Goal: Find specific page/section: Find specific page/section

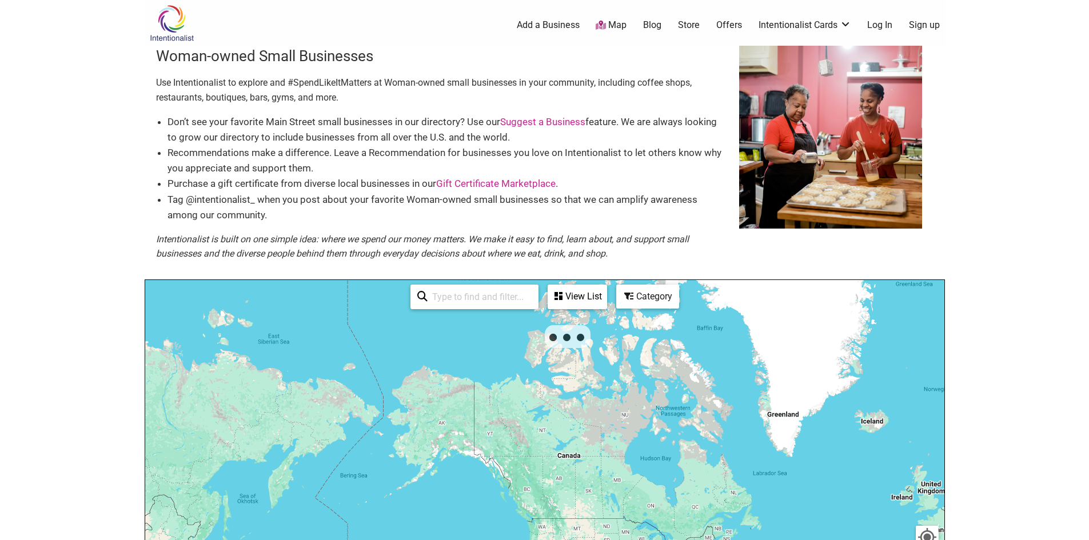
click at [617, 23] on link "Map" at bounding box center [611, 25] width 31 height 13
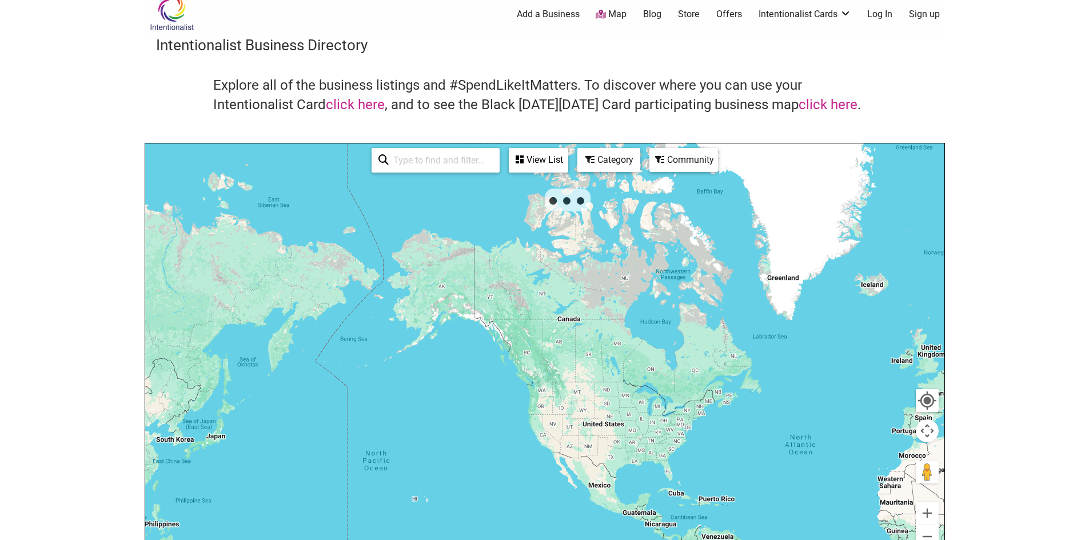
scroll to position [172, 0]
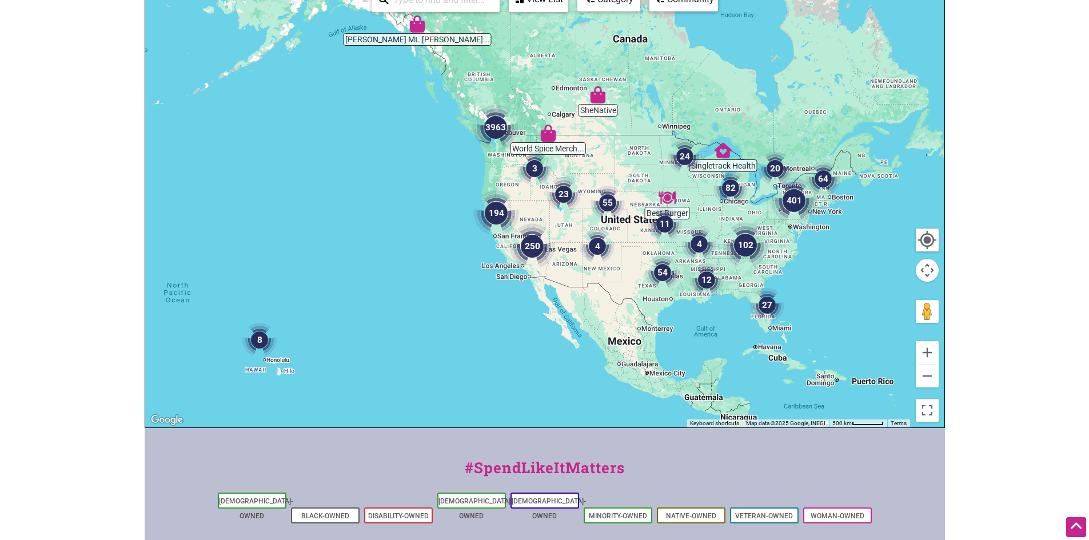
click at [496, 145] on img "3963" at bounding box center [496, 128] width 46 height 46
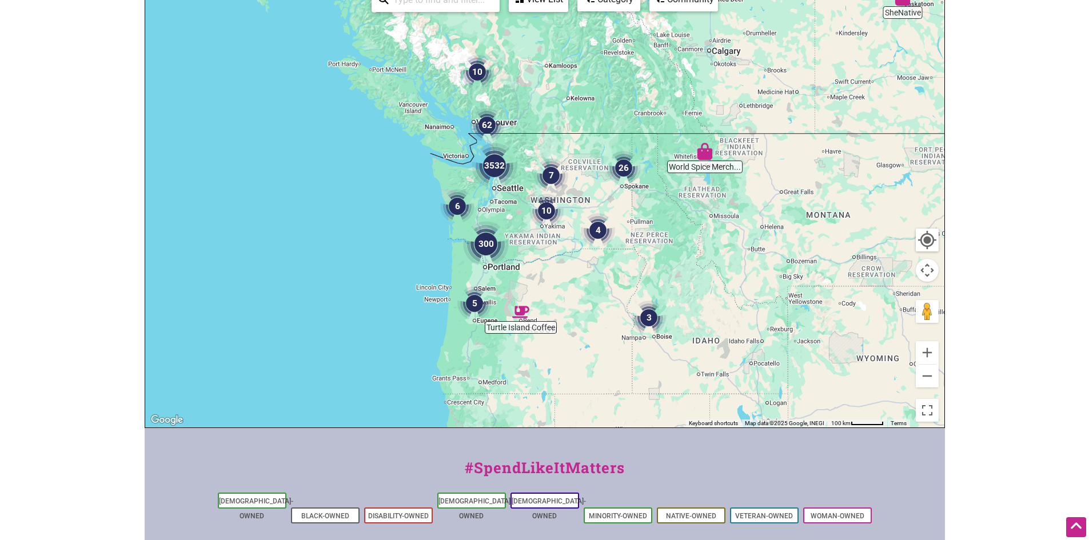
click at [504, 183] on img "3532" at bounding box center [495, 166] width 46 height 46
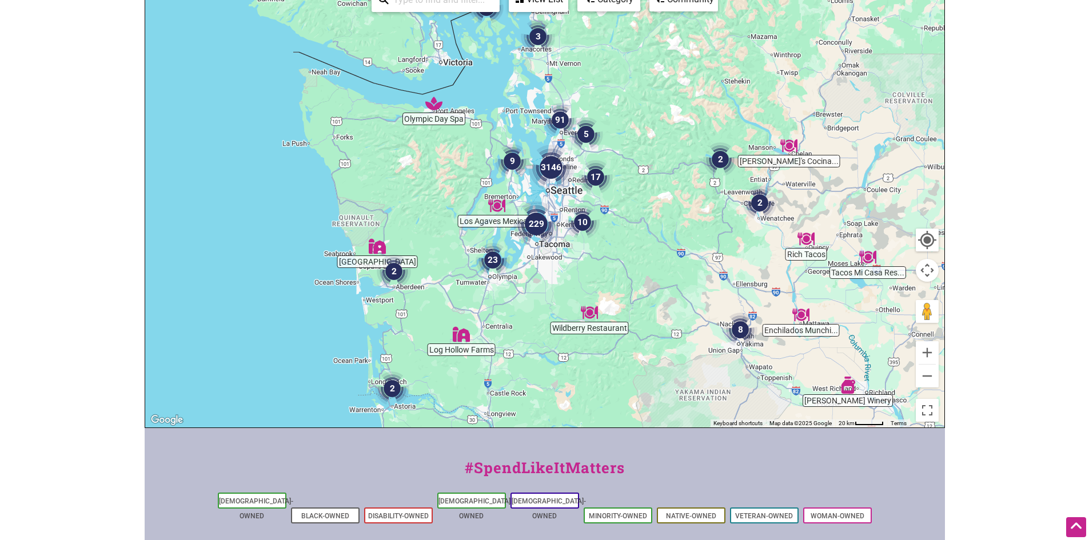
click at [578, 224] on img "10" at bounding box center [582, 222] width 34 height 34
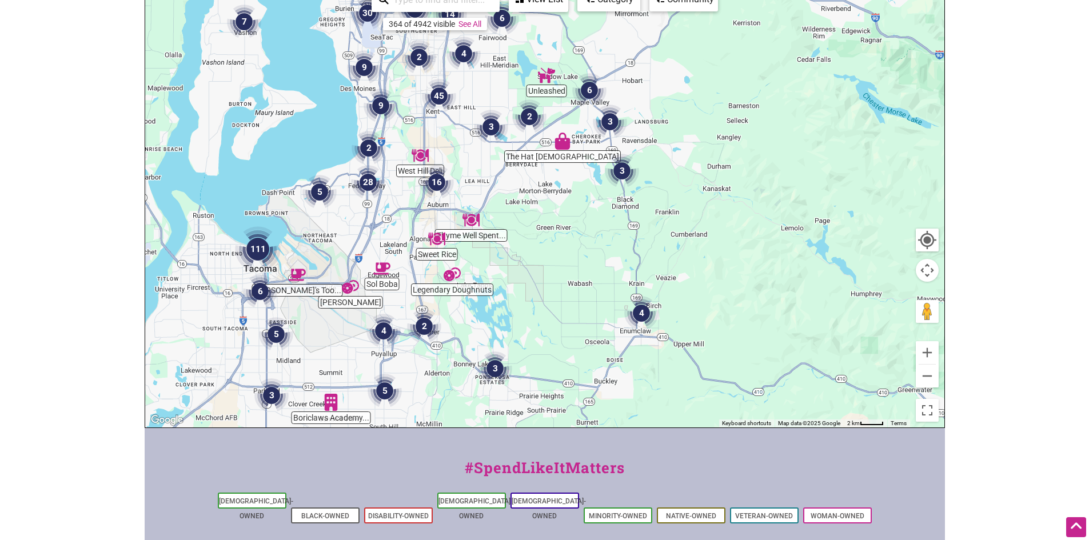
drag, startPoint x: 424, startPoint y: 180, endPoint x: 525, endPoint y: 215, distance: 107.2
click at [525, 215] on div "To navigate, press the arrow keys." at bounding box center [544, 205] width 799 height 445
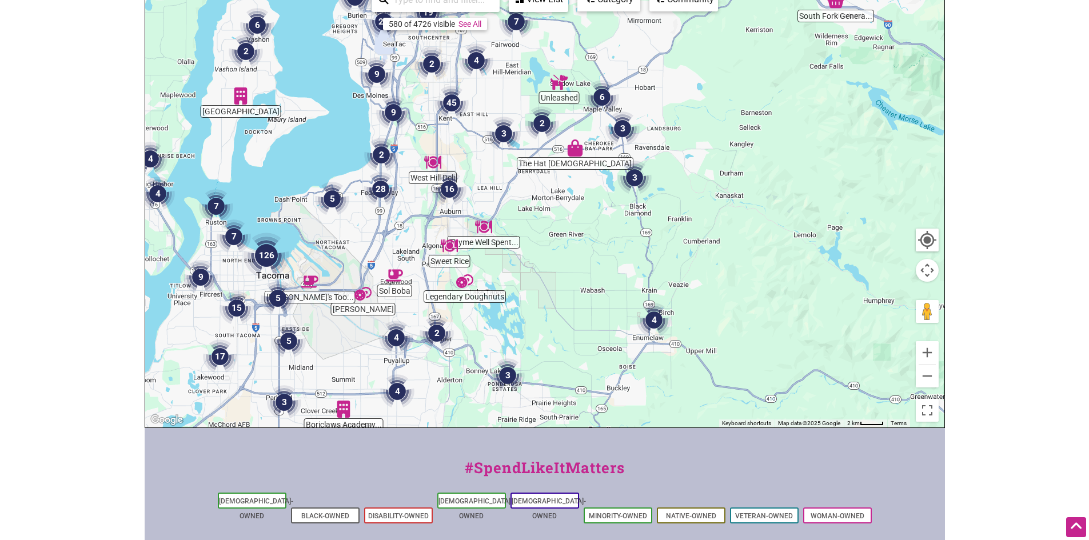
click at [455, 107] on img "45" at bounding box center [452, 103] width 34 height 34
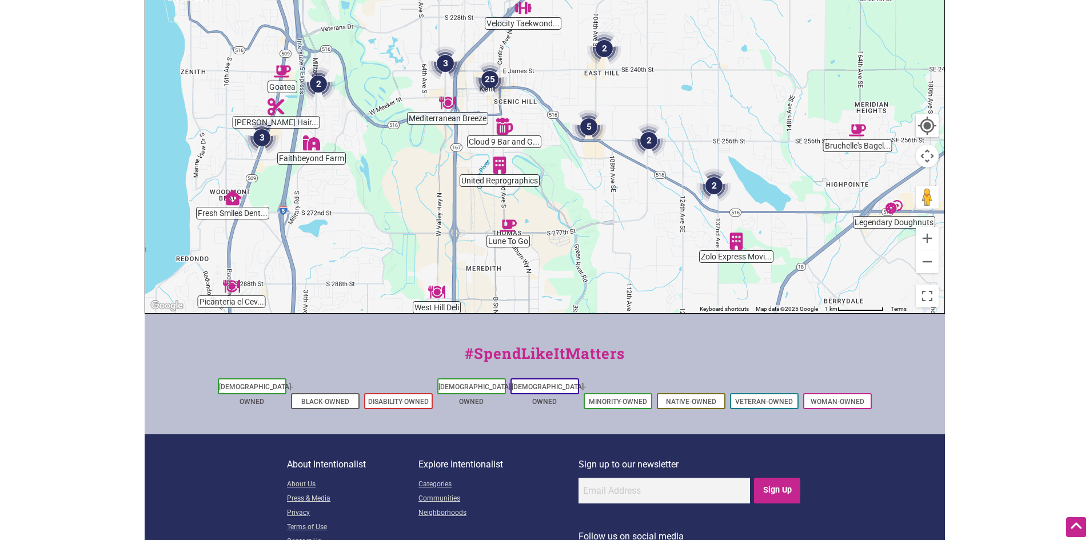
scroll to position [57, 0]
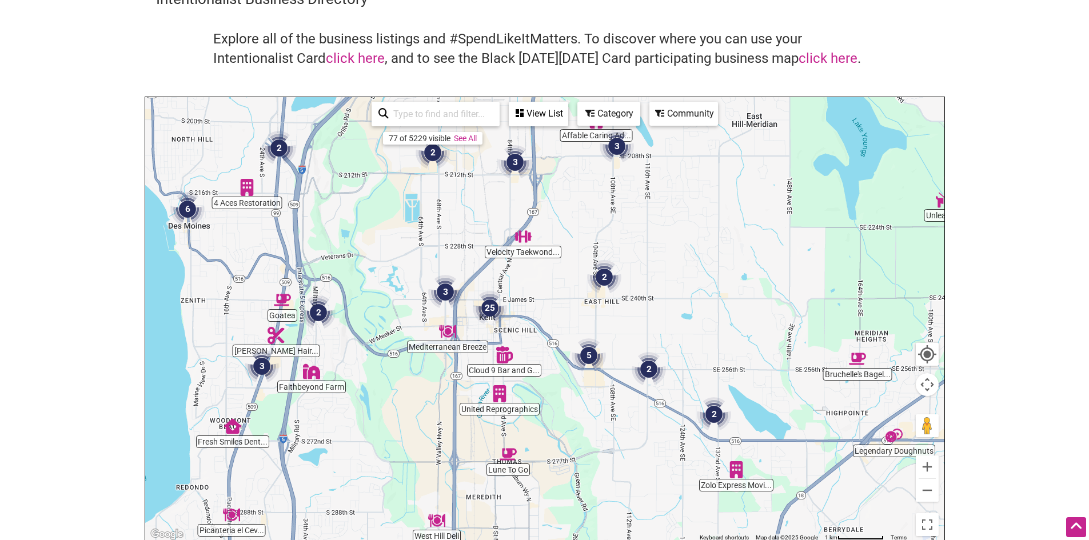
click at [489, 309] on img "25" at bounding box center [490, 308] width 34 height 34
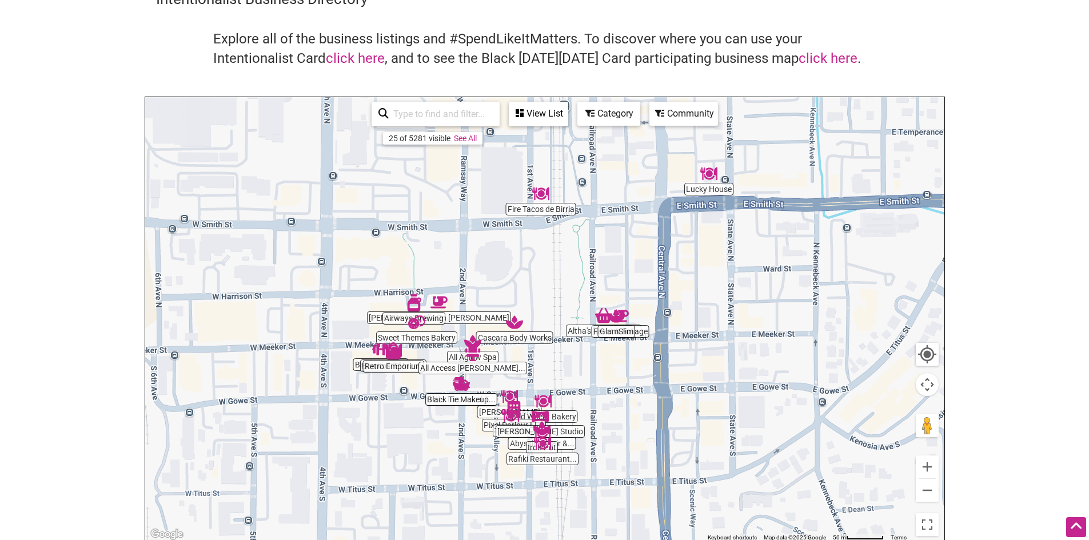
drag, startPoint x: 566, startPoint y: 334, endPoint x: 567, endPoint y: 271, distance: 63.5
click at [567, 271] on div "To navigate, press the arrow keys." at bounding box center [544, 319] width 799 height 445
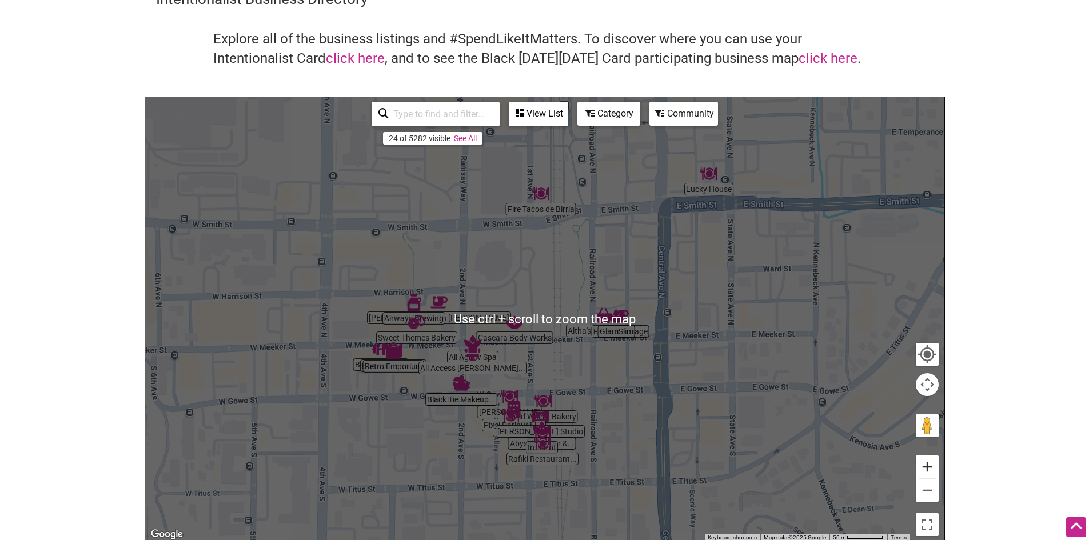
click at [933, 469] on button "Zoom in" at bounding box center [927, 467] width 23 height 23
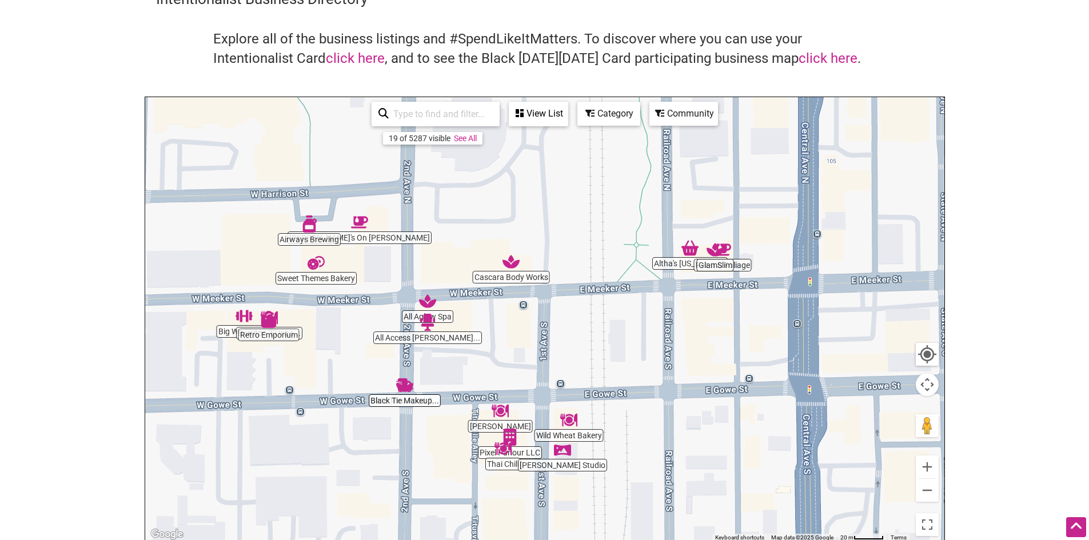
drag, startPoint x: 620, startPoint y: 441, endPoint x: 649, endPoint y: 358, distance: 87.3
click at [649, 358] on div "To navigate, press the arrow keys." at bounding box center [544, 319] width 799 height 445
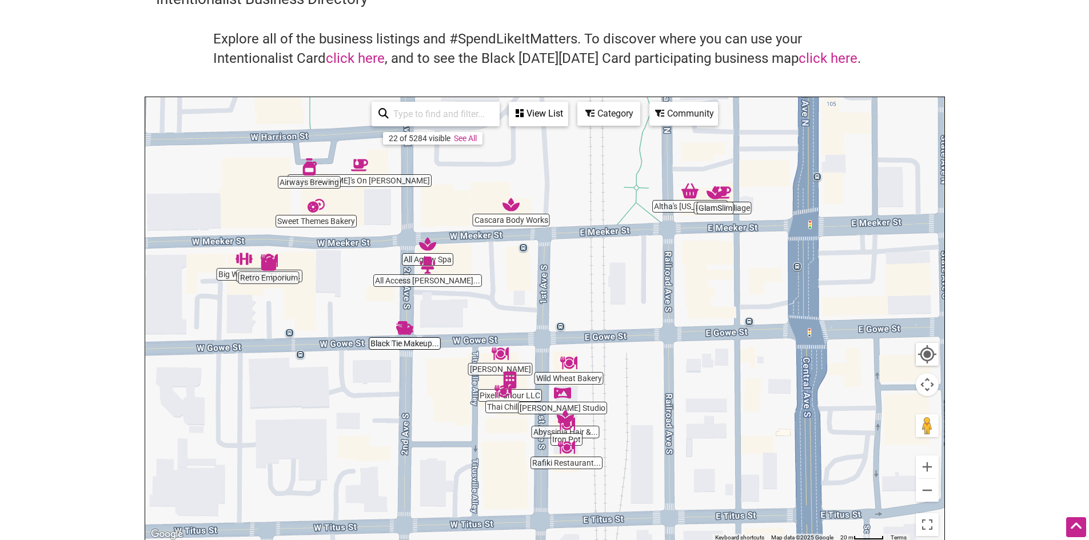
drag, startPoint x: 698, startPoint y: 452, endPoint x: 698, endPoint y: 404, distance: 48.6
click at [698, 404] on div "To navigate, press the arrow keys." at bounding box center [544, 319] width 799 height 445
click at [687, 194] on img "Altha's Louisiana Cajun Store & Deli" at bounding box center [690, 190] width 17 height 17
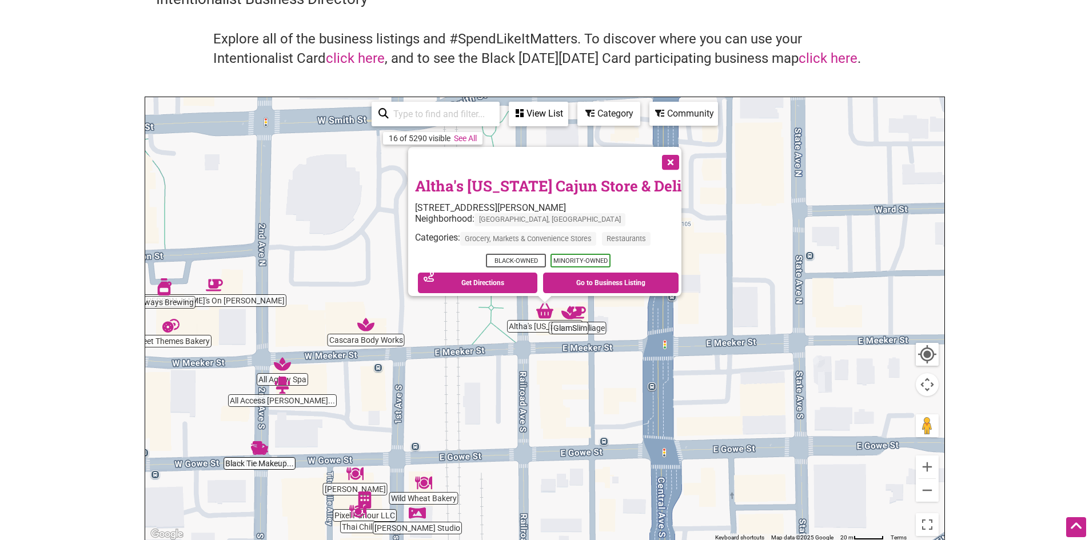
click at [665, 154] on button "Close" at bounding box center [669, 161] width 29 height 29
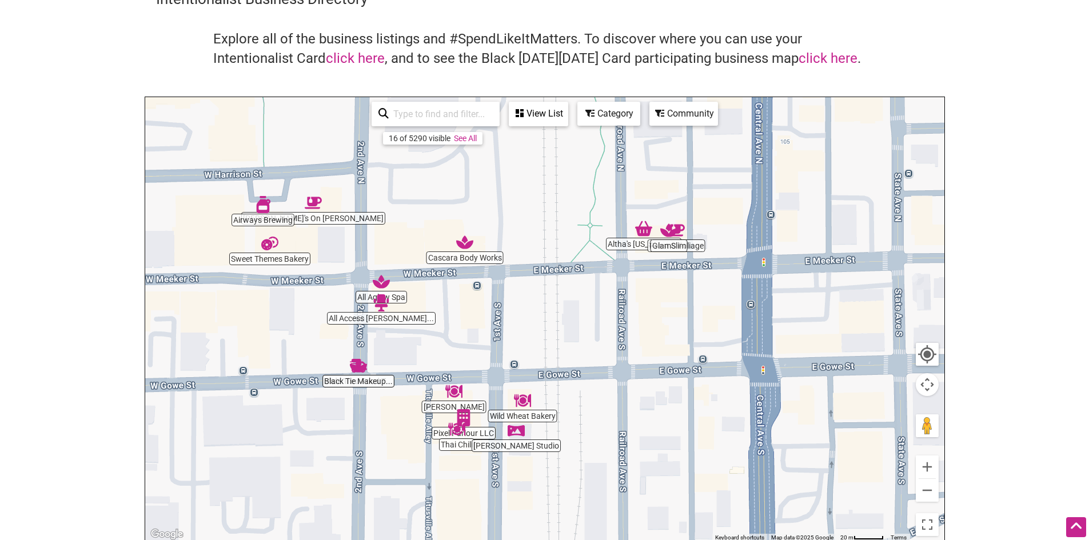
drag, startPoint x: 660, startPoint y: 436, endPoint x: 770, endPoint y: 333, distance: 150.1
click at [770, 334] on div "To navigate, press the arrow keys." at bounding box center [544, 319] width 799 height 445
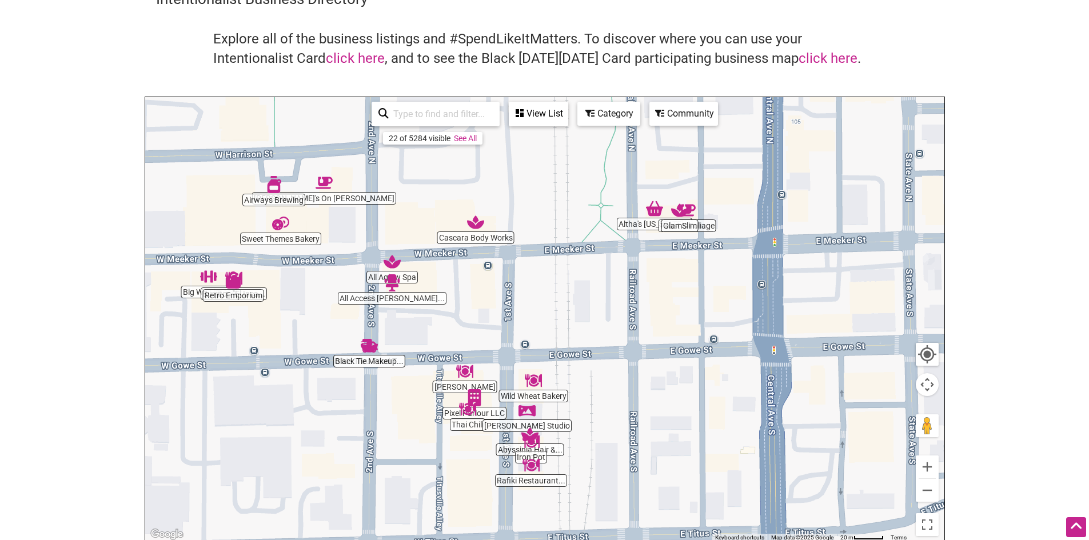
click at [939, 467] on div "To navigate, press the arrow keys." at bounding box center [544, 319] width 799 height 445
click at [237, 298] on div "To navigate, press the arrow keys." at bounding box center [544, 319] width 799 height 445
click at [233, 280] on img "Retro Emporium" at bounding box center [233, 280] width 17 height 17
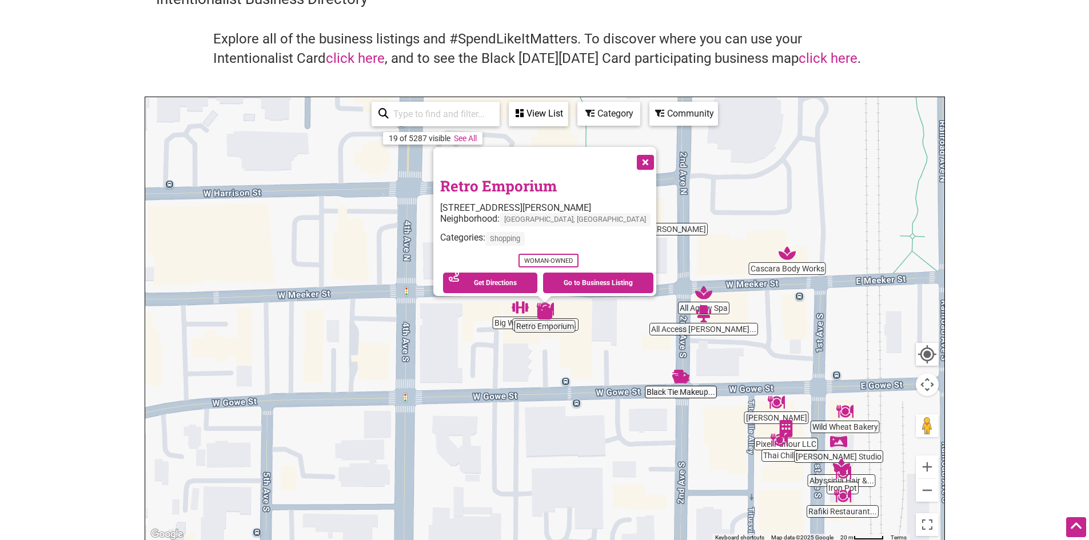
click at [545, 115] on div "View List" at bounding box center [538, 114] width 57 height 22
click at [460, 148] on div "View List" at bounding box center [470, 148] width 206 height 22
click at [525, 115] on div "View List" at bounding box center [538, 114] width 57 height 22
click at [442, 115] on input "search" at bounding box center [475, 114] width 104 height 22
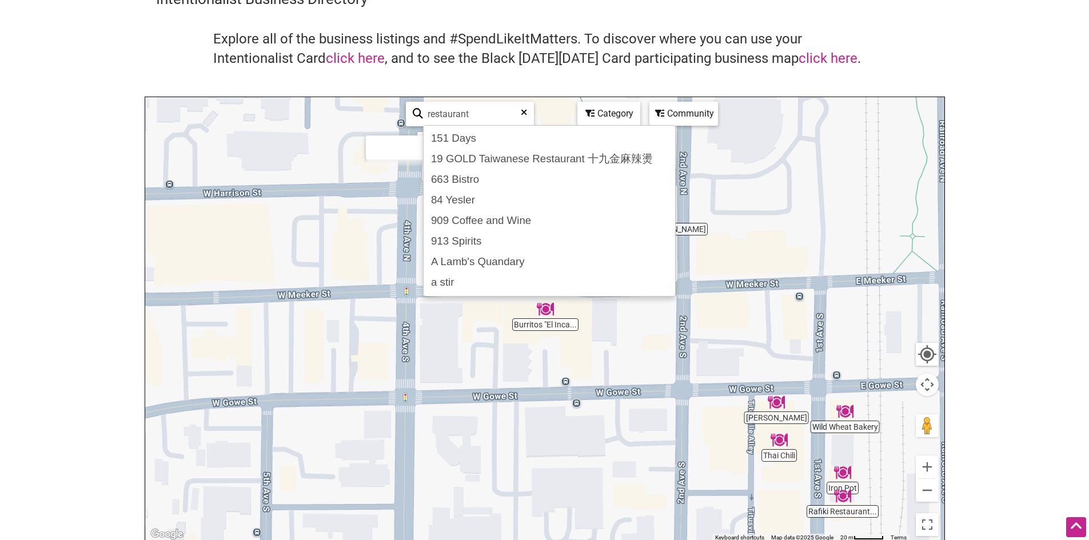
type input "restaurant"
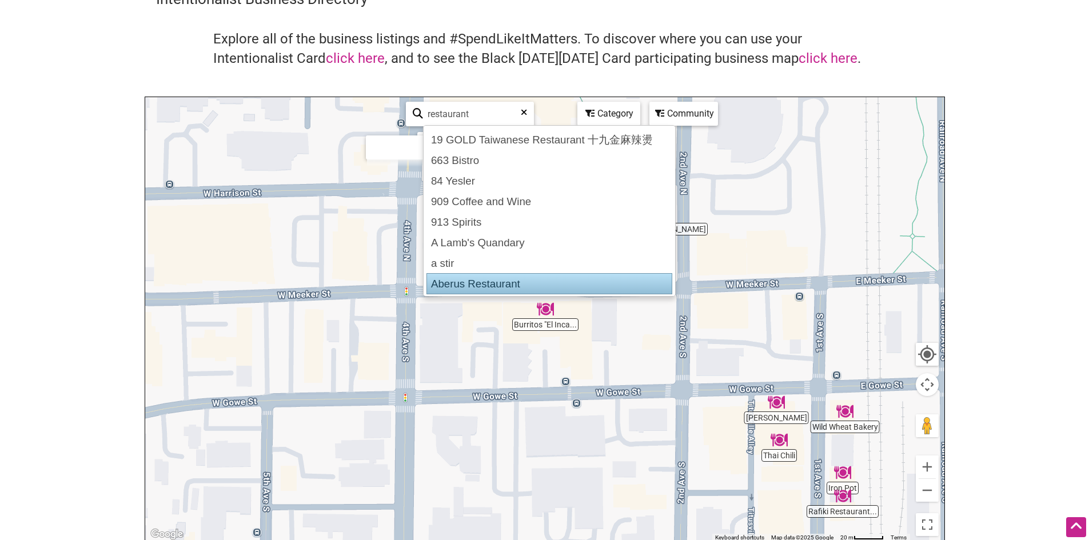
scroll to position [39, 0]
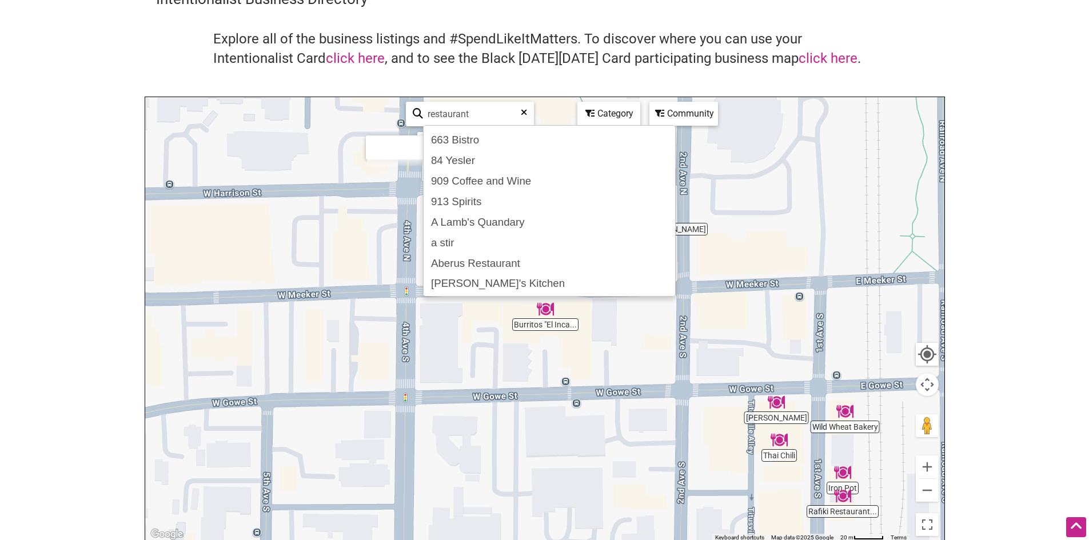
click at [816, 147] on div "To navigate, press the arrow keys." at bounding box center [544, 319] width 799 height 445
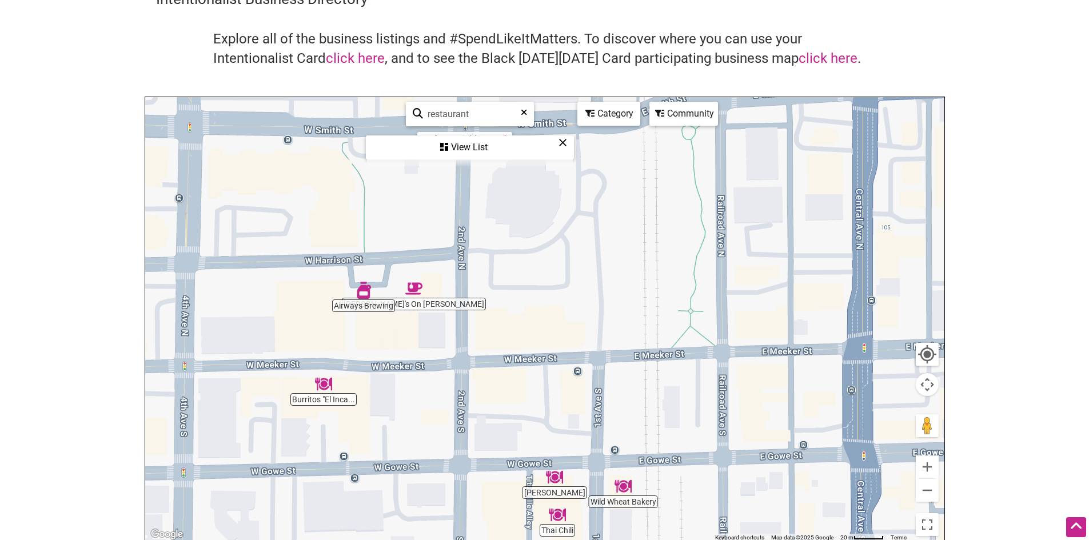
drag, startPoint x: 860, startPoint y: 243, endPoint x: 615, endPoint y: 389, distance: 285.1
click at [615, 388] on div "To navigate, press the arrow keys." at bounding box center [544, 319] width 799 height 445
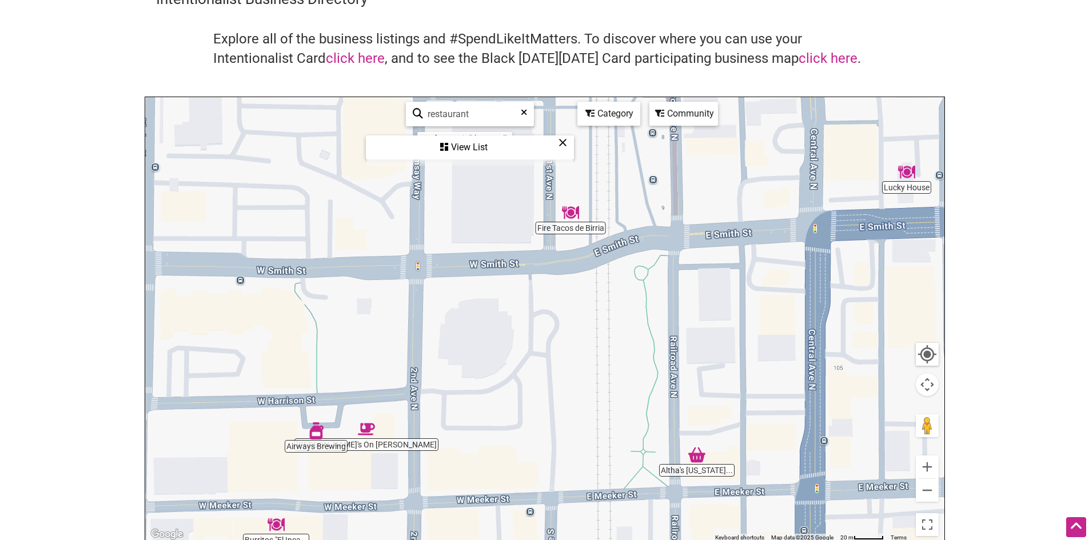
drag, startPoint x: 613, startPoint y: 312, endPoint x: 588, endPoint y: 366, distance: 60.4
click at [588, 366] on div "To navigate, press the arrow keys." at bounding box center [544, 319] width 799 height 445
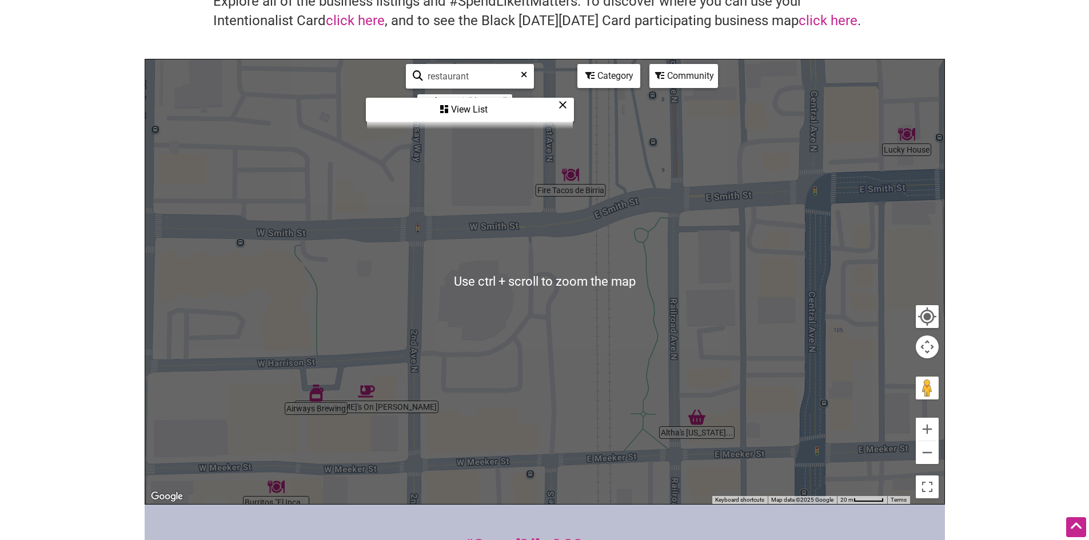
scroll to position [114, 0]
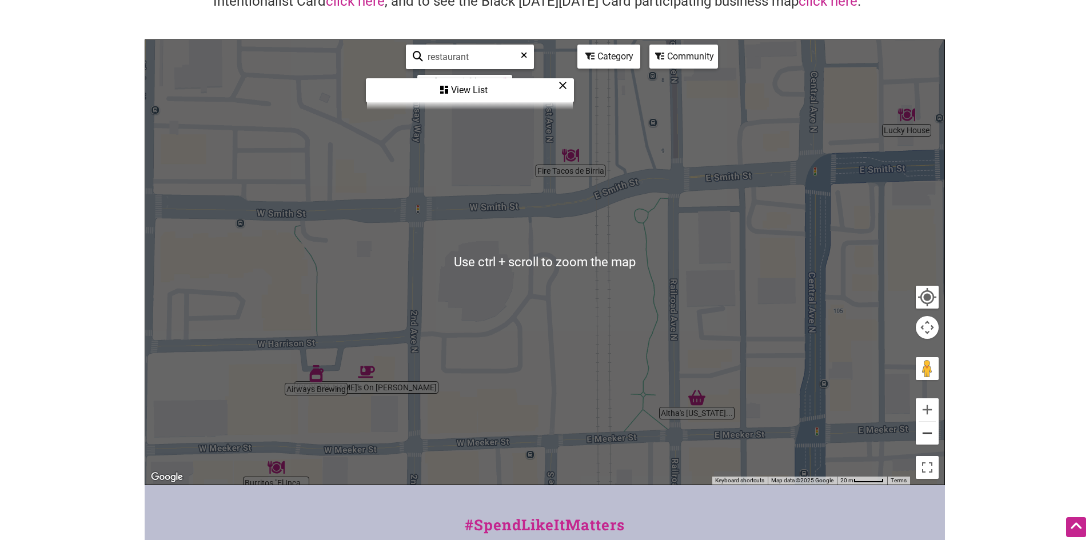
click at [936, 433] on button "Zoom out" at bounding box center [927, 433] width 23 height 23
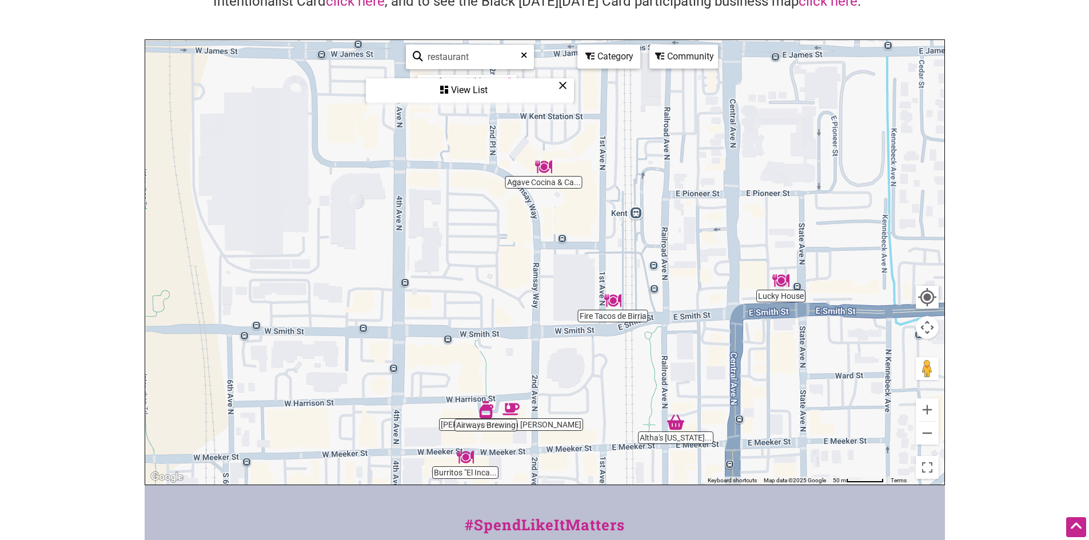
drag, startPoint x: 671, startPoint y: 248, endPoint x: 738, endPoint y: 407, distance: 172.8
click at [738, 407] on div "To navigate, press the arrow keys." at bounding box center [544, 262] width 799 height 445
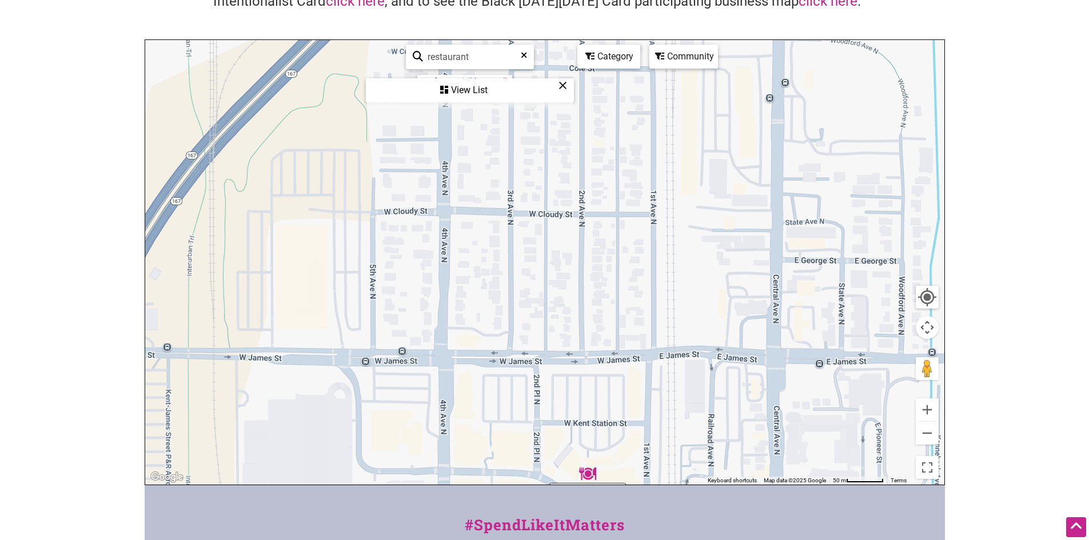
drag, startPoint x: 695, startPoint y: 238, endPoint x: 721, endPoint y: 449, distance: 212.6
click at [722, 449] on div "To navigate, press the arrow keys." at bounding box center [544, 262] width 799 height 445
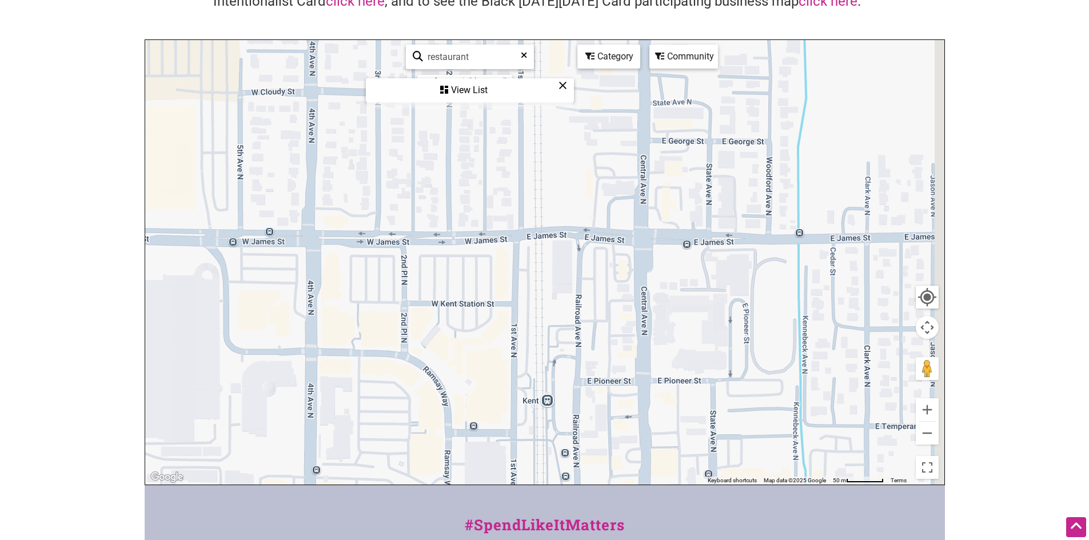
drag, startPoint x: 736, startPoint y: 413, endPoint x: 558, endPoint y: 202, distance: 276.3
click at [560, 207] on div "To navigate, press the arrow keys." at bounding box center [544, 262] width 799 height 445
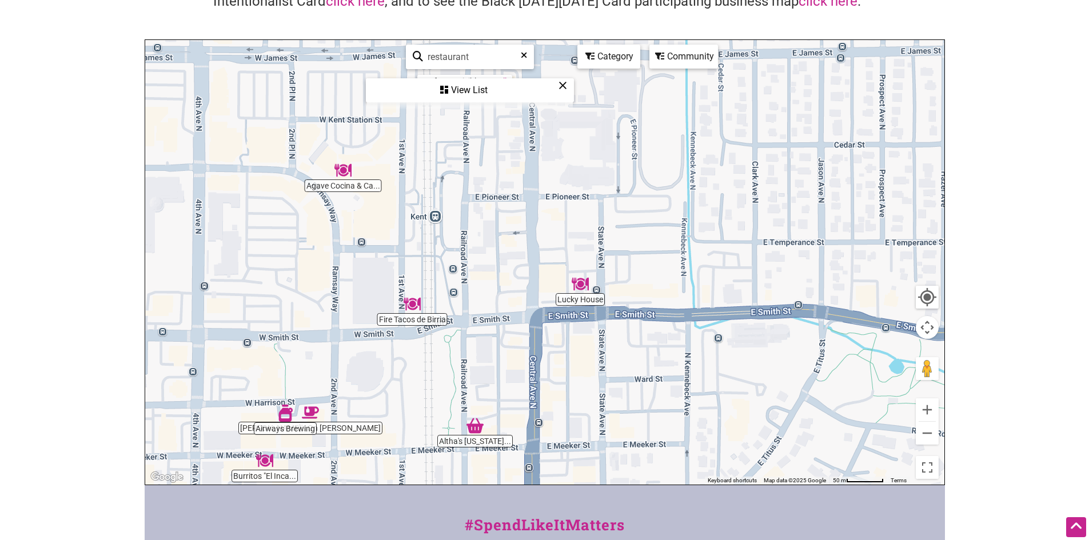
drag, startPoint x: 609, startPoint y: 325, endPoint x: 750, endPoint y: 177, distance: 204.6
click at [750, 177] on div "To navigate, press the arrow keys." at bounding box center [544, 262] width 799 height 445
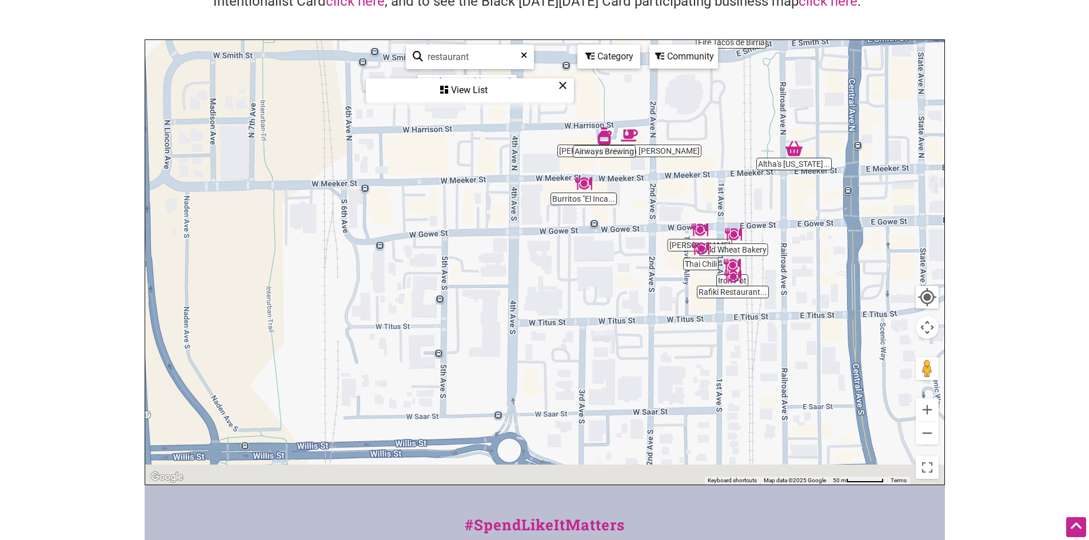
drag, startPoint x: 407, startPoint y: 330, endPoint x: 602, endPoint y: 227, distance: 220.7
click at [599, 225] on div "To navigate, press the arrow keys." at bounding box center [544, 262] width 799 height 445
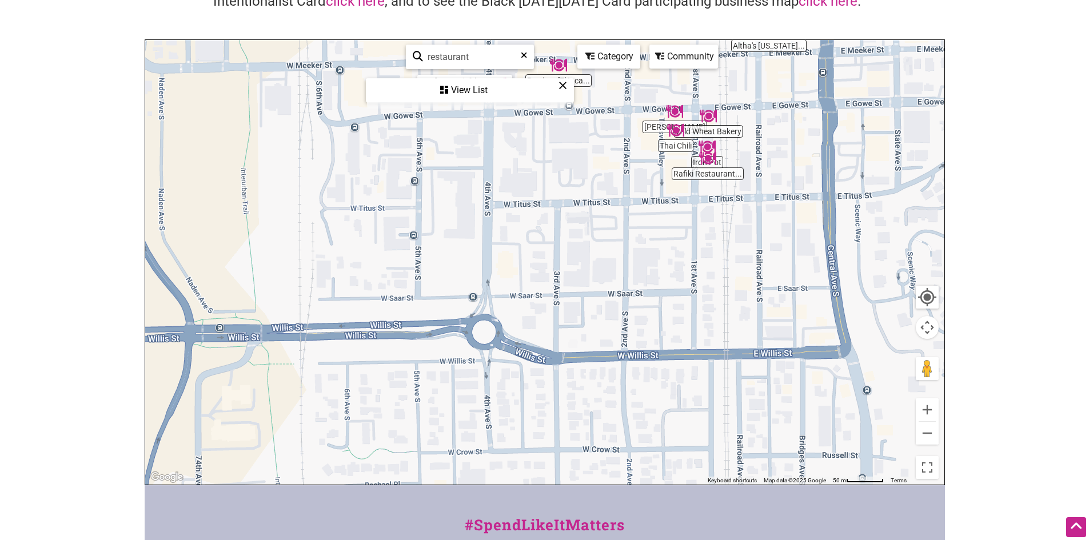
drag, startPoint x: 698, startPoint y: 276, endPoint x: 565, endPoint y: 227, distance: 141.3
click at [567, 228] on div "To navigate, press the arrow keys." at bounding box center [544, 262] width 799 height 445
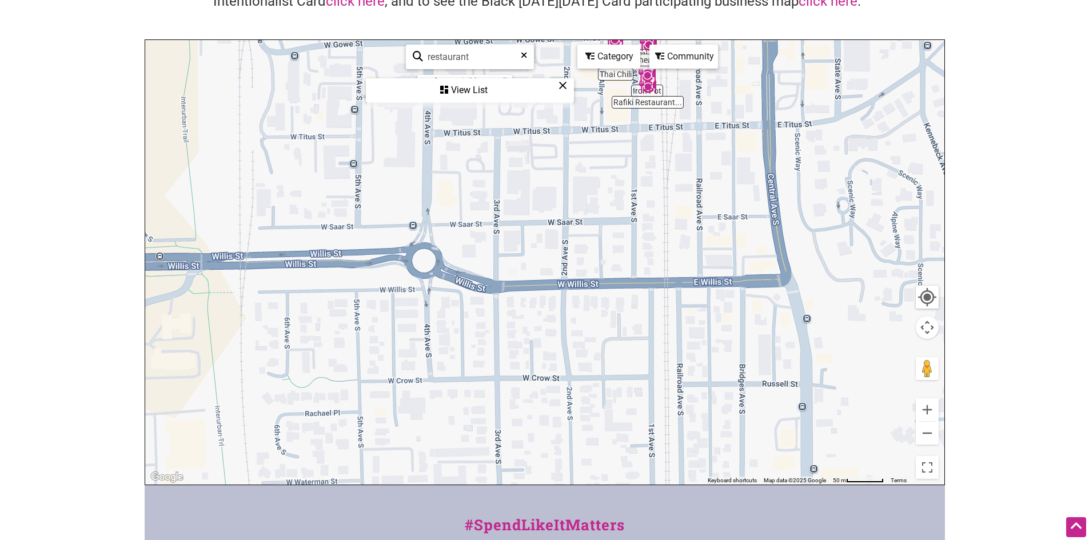
drag, startPoint x: 769, startPoint y: 324, endPoint x: 692, endPoint y: 146, distance: 193.8
click at [692, 149] on div "To navigate, press the arrow keys." at bounding box center [544, 262] width 799 height 445
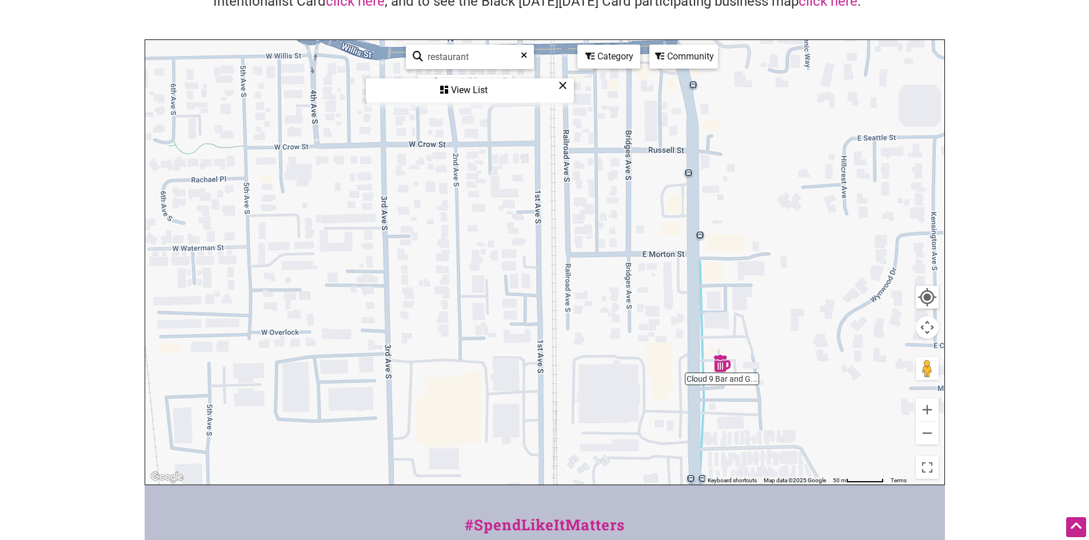
drag, startPoint x: 596, startPoint y: 299, endPoint x: 621, endPoint y: 144, distance: 157.4
click at [621, 146] on div "To navigate, press the arrow keys." at bounding box center [544, 262] width 799 height 445
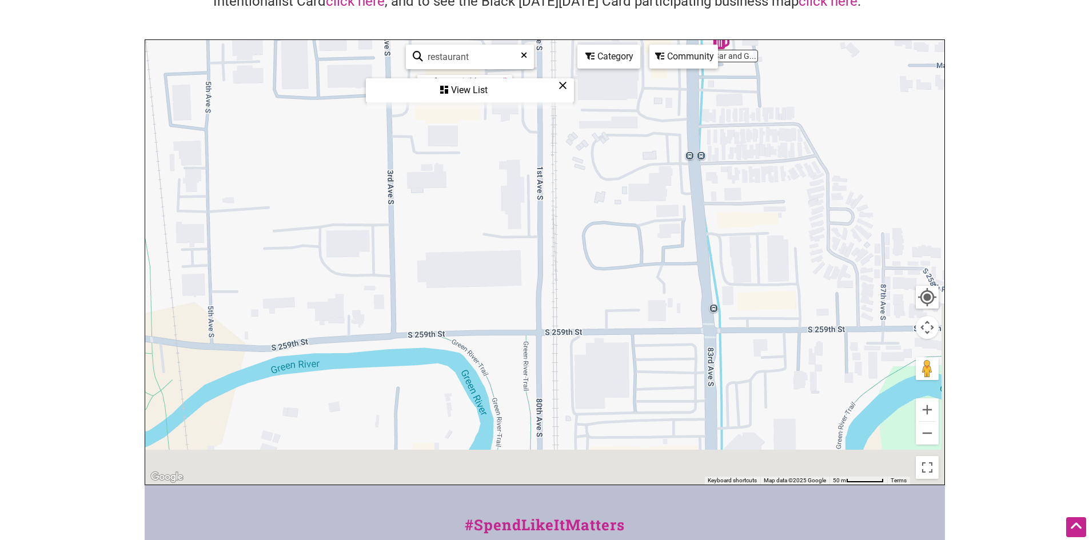
drag, startPoint x: 688, startPoint y: 326, endPoint x: 635, endPoint y: 127, distance: 206.1
click at [635, 129] on div "To navigate, press the arrow keys." at bounding box center [544, 262] width 799 height 445
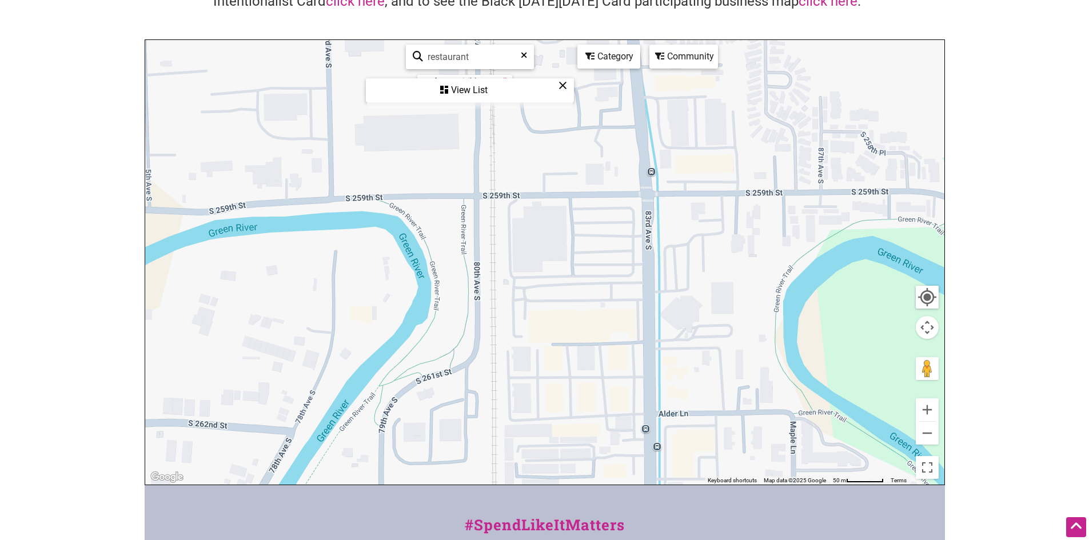
drag, startPoint x: 613, startPoint y: 460, endPoint x: 616, endPoint y: 472, distance: 12.5
click at [616, 472] on div "To navigate, press the arrow keys." at bounding box center [544, 262] width 799 height 445
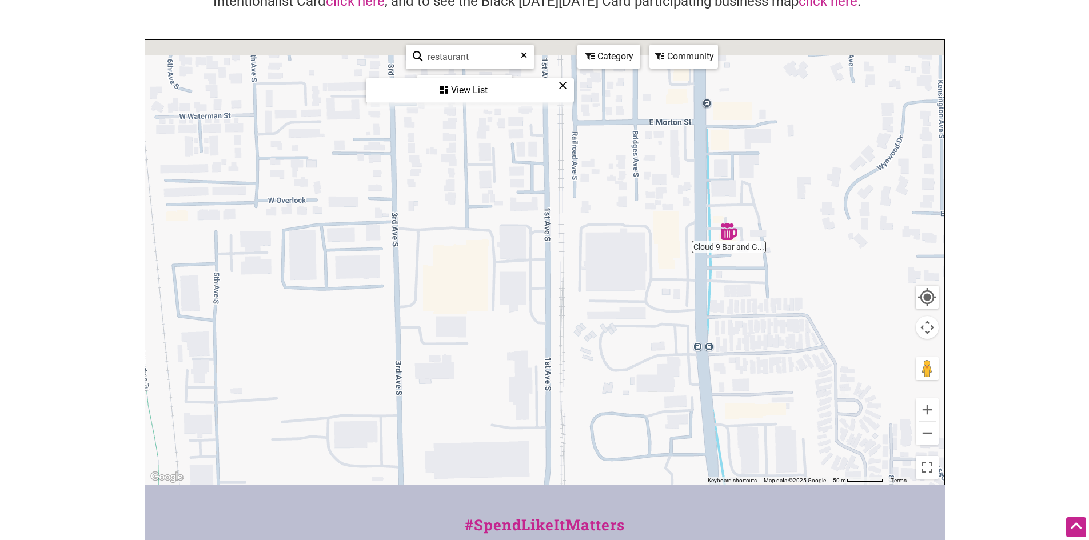
drag, startPoint x: 603, startPoint y: 362, endPoint x: 624, endPoint y: 520, distance: 159.9
click at [624, 521] on div "Intentionalist Spend like it matters 0 Add a Business Map Blog Store Offers Int…" at bounding box center [545, 329] width 800 height 887
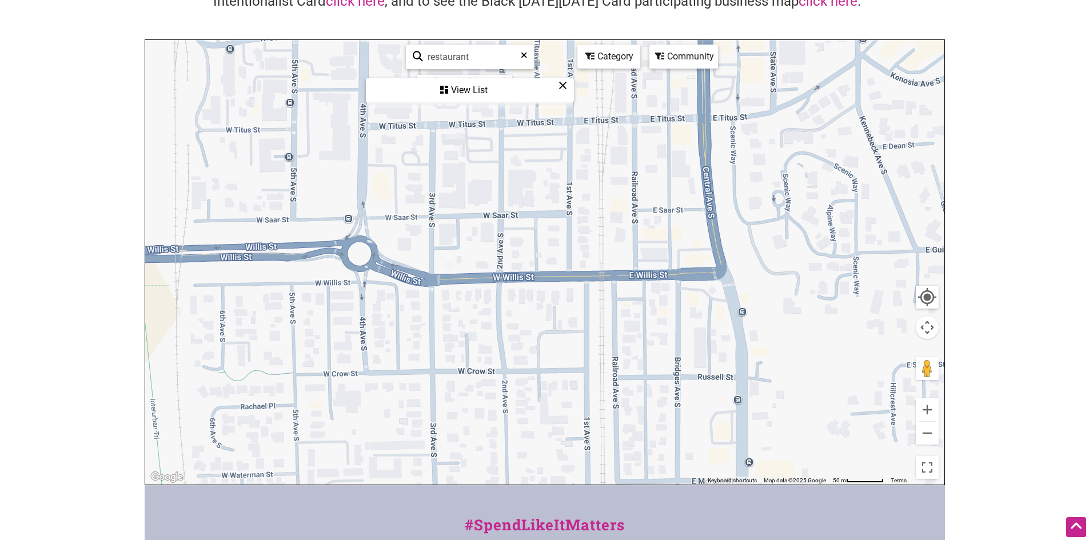
drag, startPoint x: 655, startPoint y: 381, endPoint x: 667, endPoint y: 520, distance: 138.9
click at [667, 520] on div "Intentionalist Spend like it matters 0 Add a Business Map Blog Store Offers Int…" at bounding box center [545, 329] width 800 height 887
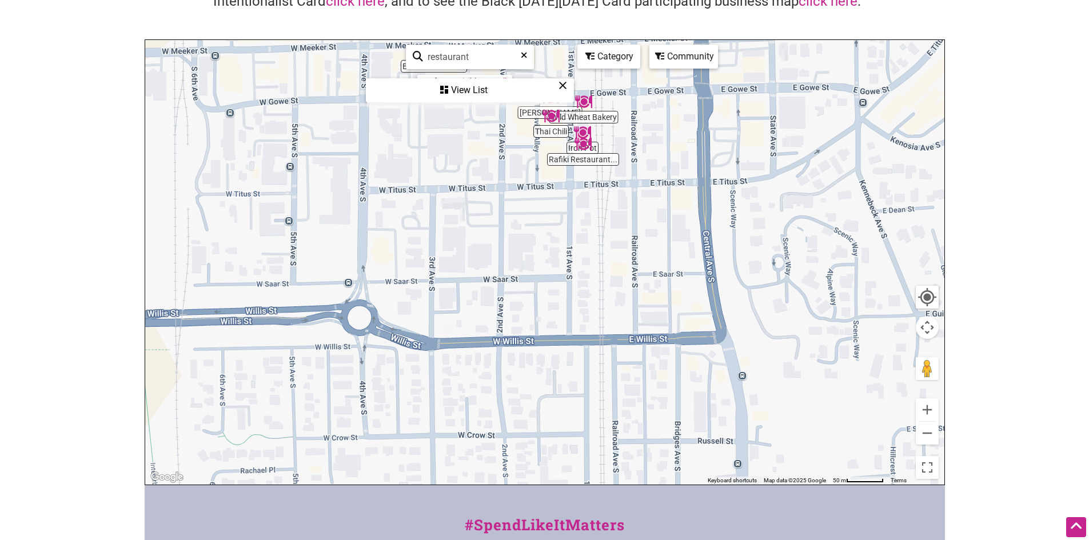
drag, startPoint x: 667, startPoint y: 338, endPoint x: 649, endPoint y: 469, distance: 132.0
click at [649, 469] on div "To navigate, press the arrow keys." at bounding box center [544, 262] width 799 height 445
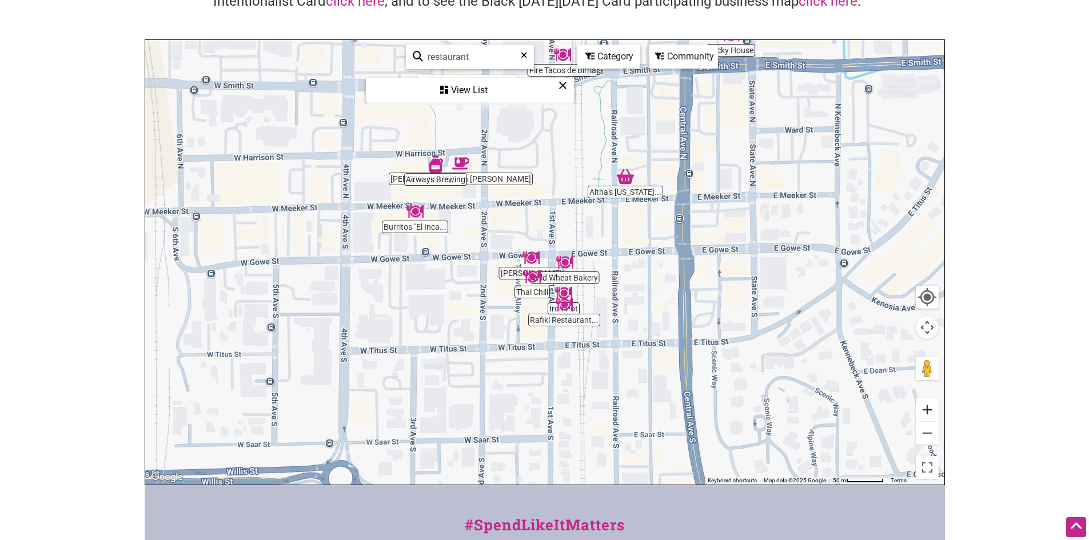
click at [932, 408] on button "Zoom in" at bounding box center [927, 410] width 23 height 23
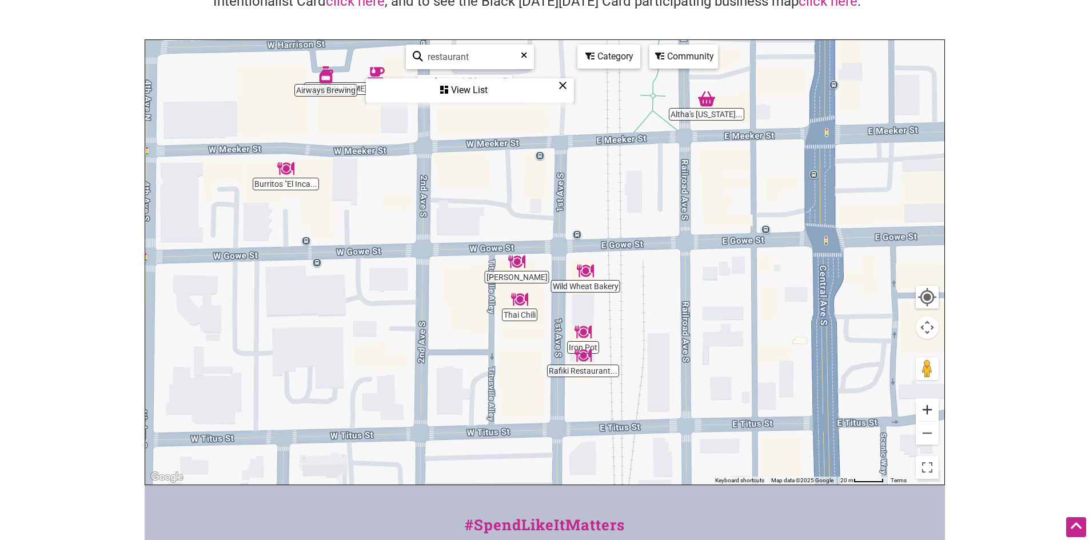
click at [932, 408] on button "Zoom in" at bounding box center [927, 410] width 23 height 23
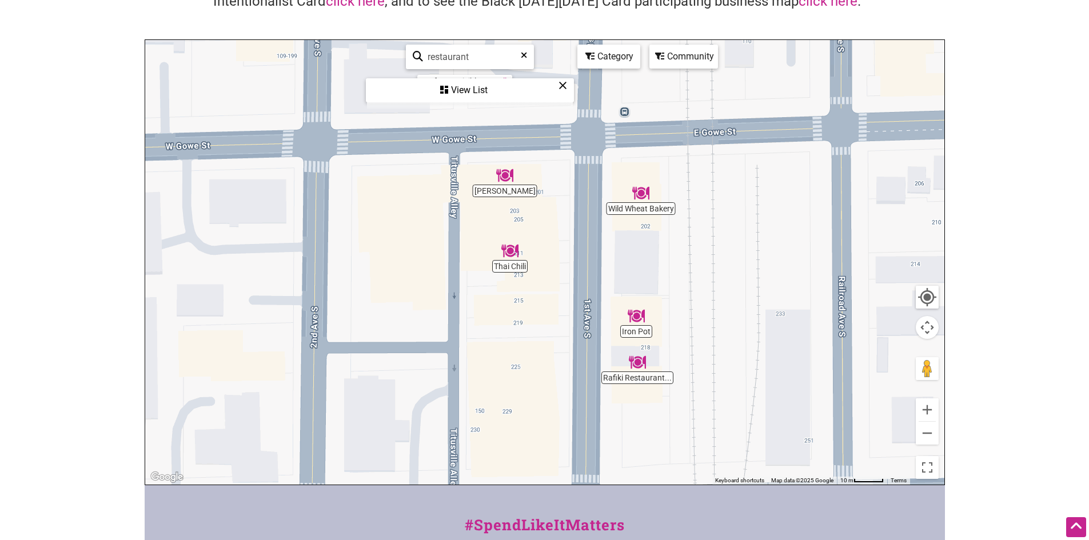
drag, startPoint x: 784, startPoint y: 415, endPoint x: 800, endPoint y: 314, distance: 101.9
click at [800, 314] on div "To navigate, press the arrow keys." at bounding box center [544, 262] width 799 height 445
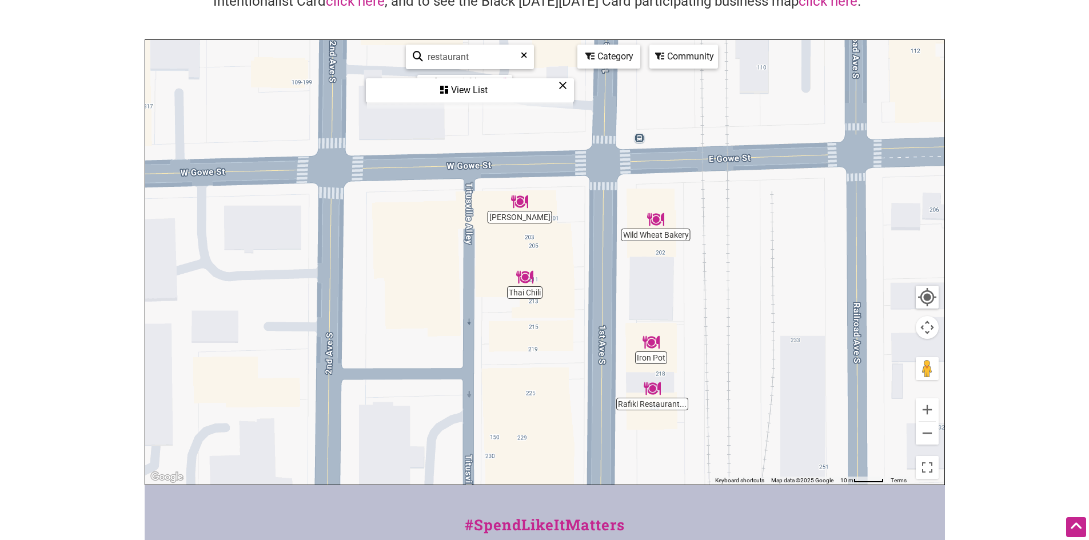
drag, startPoint x: 756, startPoint y: 291, endPoint x: 860, endPoint y: 506, distance: 238.8
click at [860, 506] on div "Intentionalist Spend like it matters 0 Add a Business Map Blog Store Offers Int…" at bounding box center [545, 329] width 800 height 887
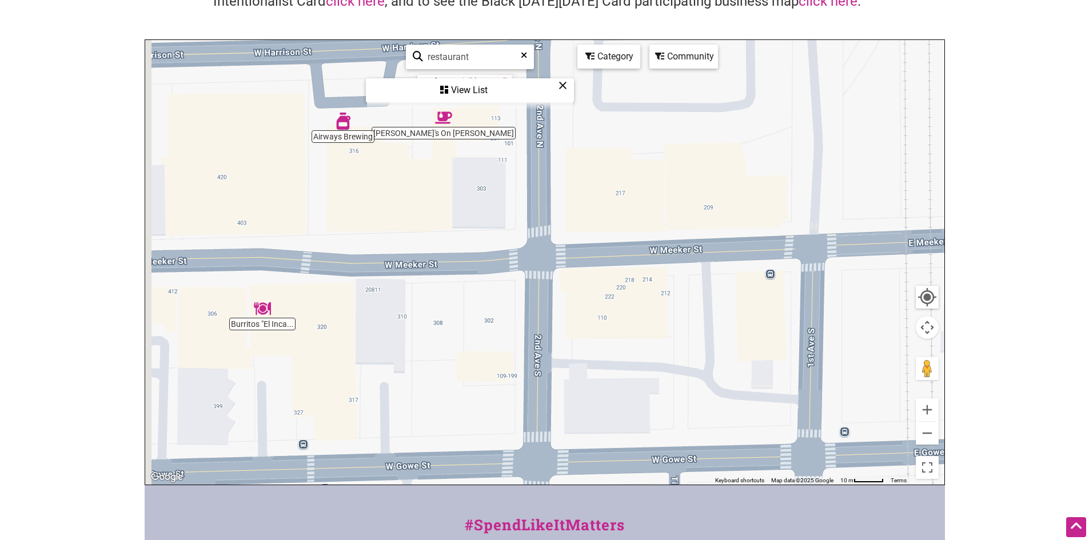
drag, startPoint x: 547, startPoint y: 224, endPoint x: 643, endPoint y: 306, distance: 126.1
click at [643, 306] on div "To navigate, press the arrow keys." at bounding box center [544, 262] width 799 height 445
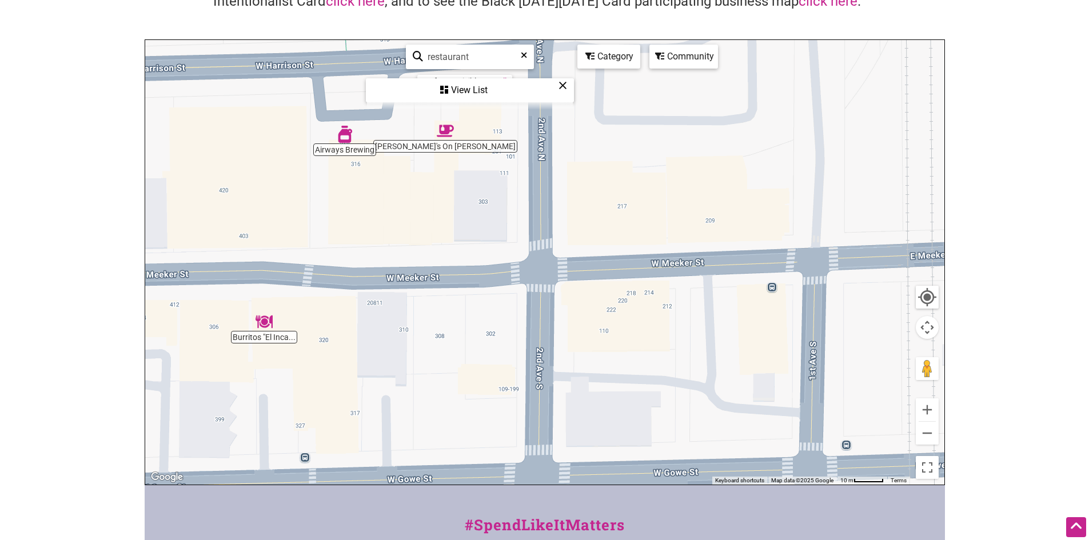
click at [266, 321] on img at bounding box center [264, 321] width 17 height 17
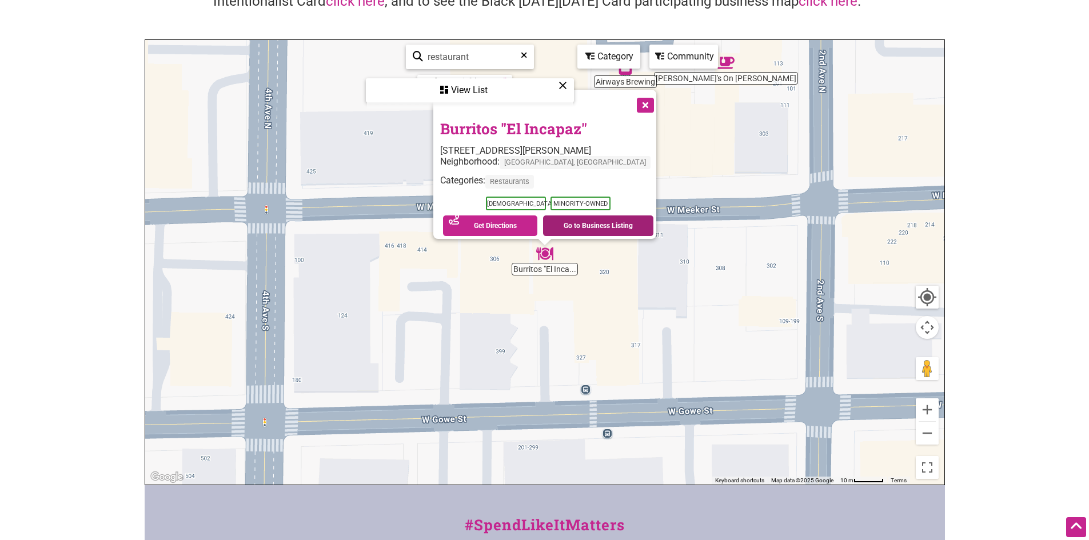
click at [601, 219] on link "Go to Business Listing" at bounding box center [598, 226] width 110 height 21
click at [630, 101] on button "Close" at bounding box center [644, 104] width 29 height 29
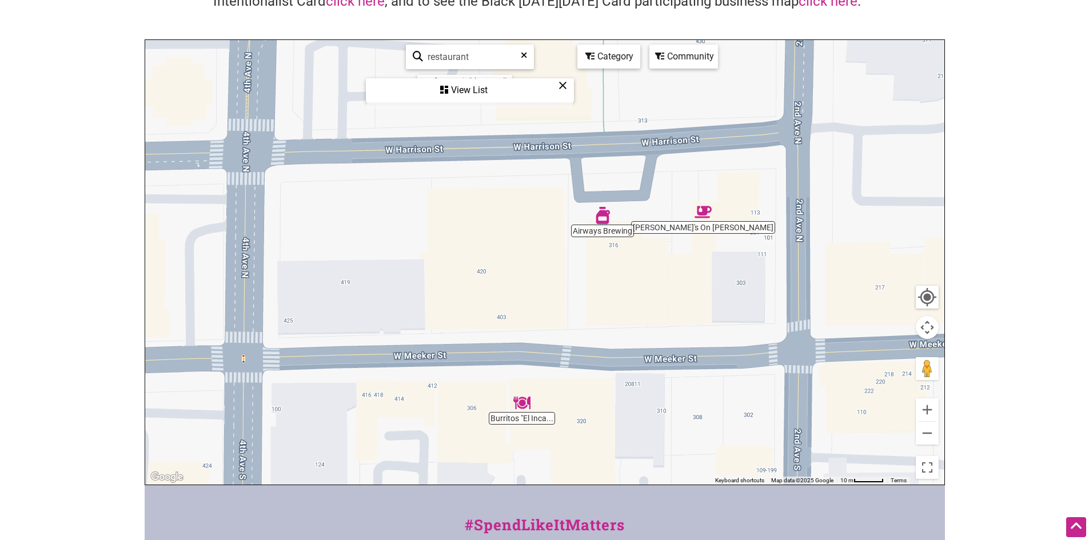
drag, startPoint x: 743, startPoint y: 179, endPoint x: 720, endPoint y: 330, distance: 152.7
click at [720, 330] on div "To navigate, press the arrow keys." at bounding box center [544, 262] width 799 height 445
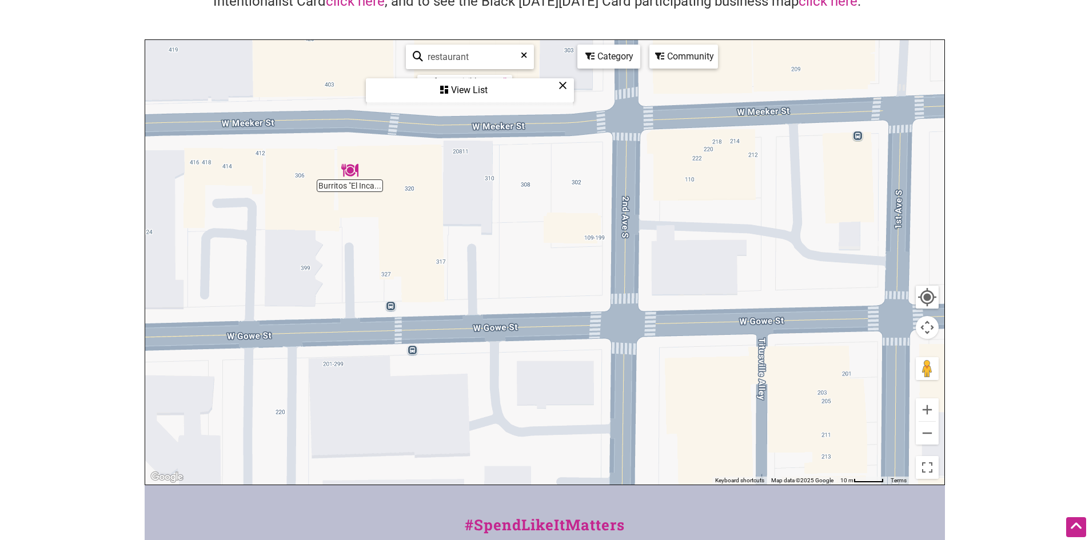
drag, startPoint x: 720, startPoint y: 294, endPoint x: 545, endPoint y: 61, distance: 291.2
click at [549, 69] on div "Burritos "El Inca... Airways Brewing [PERSON_NAME]'s On [PERSON_NAME] To naviga…" at bounding box center [544, 262] width 799 height 445
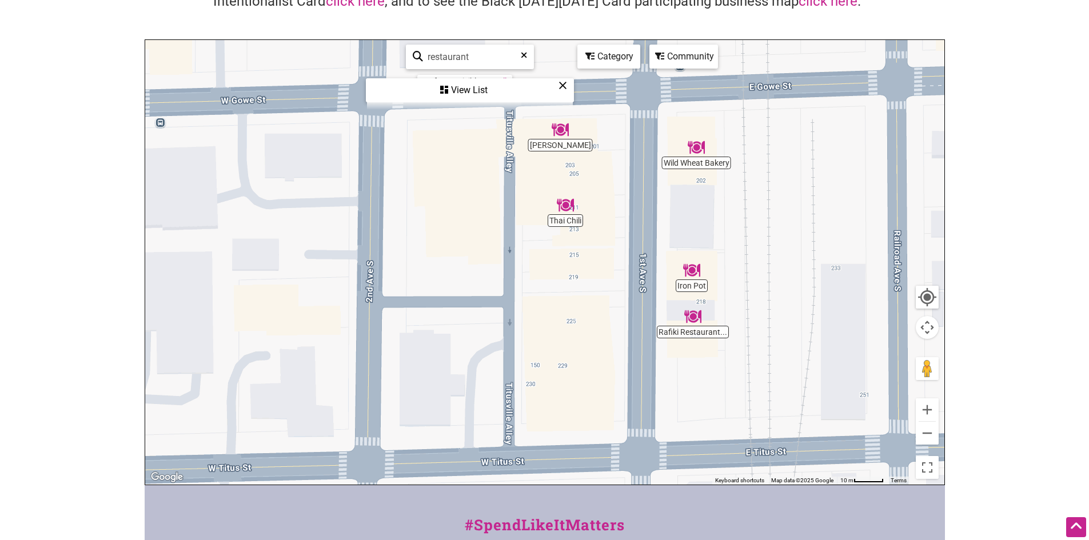
drag, startPoint x: 744, startPoint y: 267, endPoint x: 577, endPoint y: 258, distance: 167.2
click at [575, 258] on div "To navigate, press the arrow keys." at bounding box center [544, 262] width 799 height 445
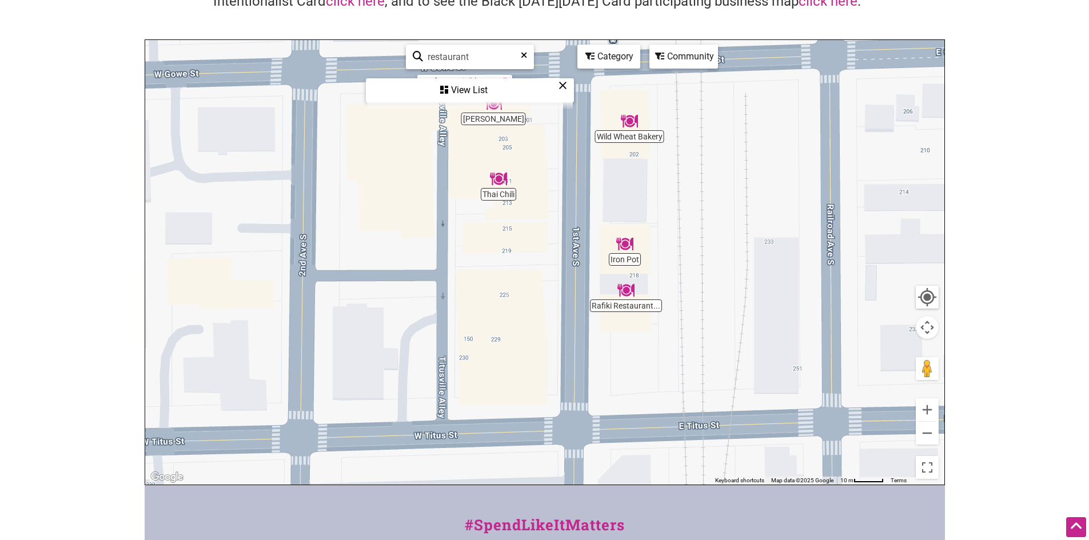
drag, startPoint x: 775, startPoint y: 272, endPoint x: 694, endPoint y: 173, distance: 128.3
click at [693, 179] on div "To navigate, press the arrow keys." at bounding box center [544, 262] width 799 height 445
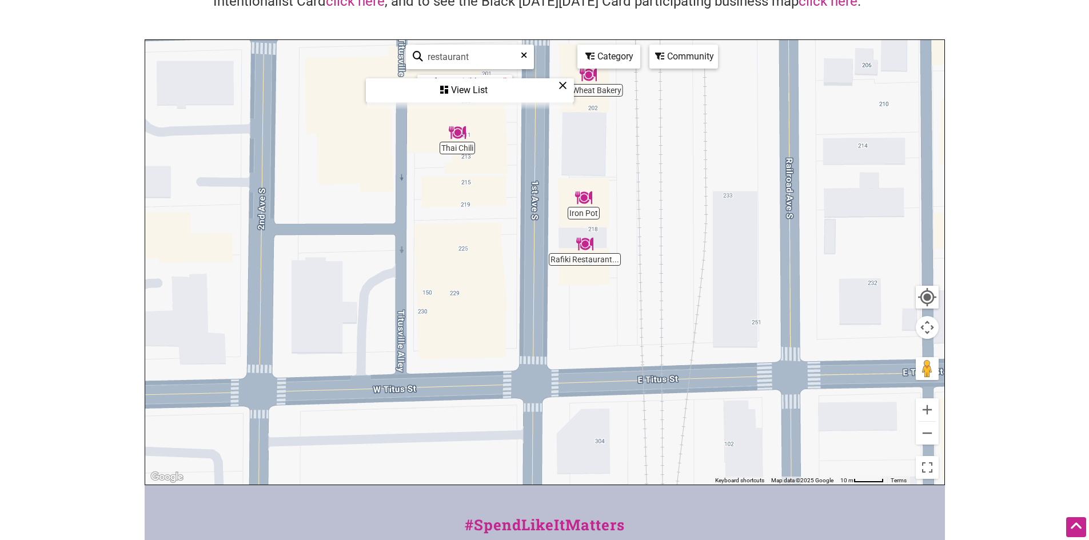
drag, startPoint x: 708, startPoint y: 269, endPoint x: 754, endPoint y: 344, distance: 88.1
click at [754, 344] on div "To navigate, press the arrow keys." at bounding box center [544, 262] width 799 height 445
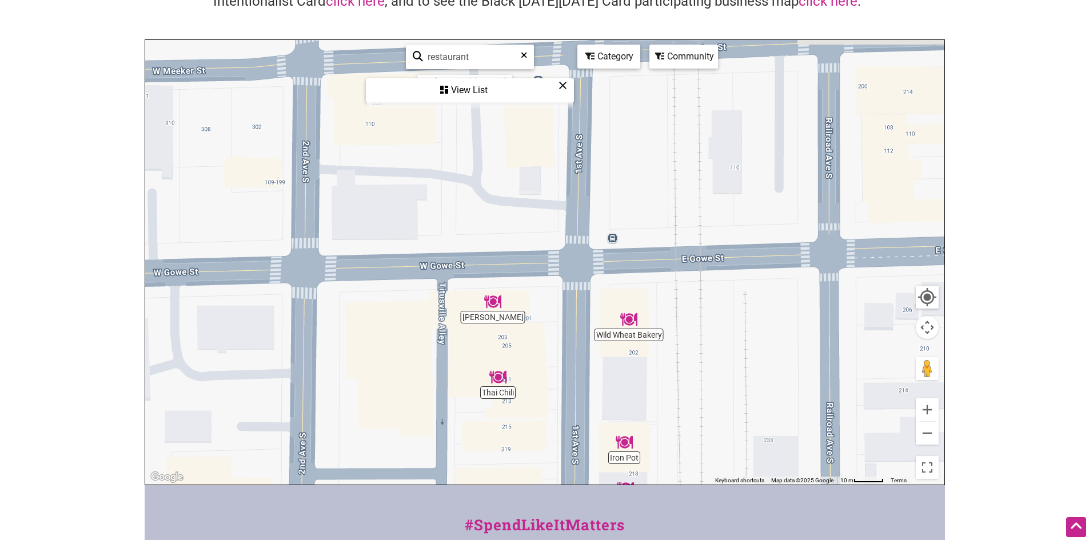
drag, startPoint x: 738, startPoint y: 178, endPoint x: 746, endPoint y: 378, distance: 200.3
click at [746, 378] on div "To navigate, press the arrow keys." at bounding box center [544, 262] width 799 height 445
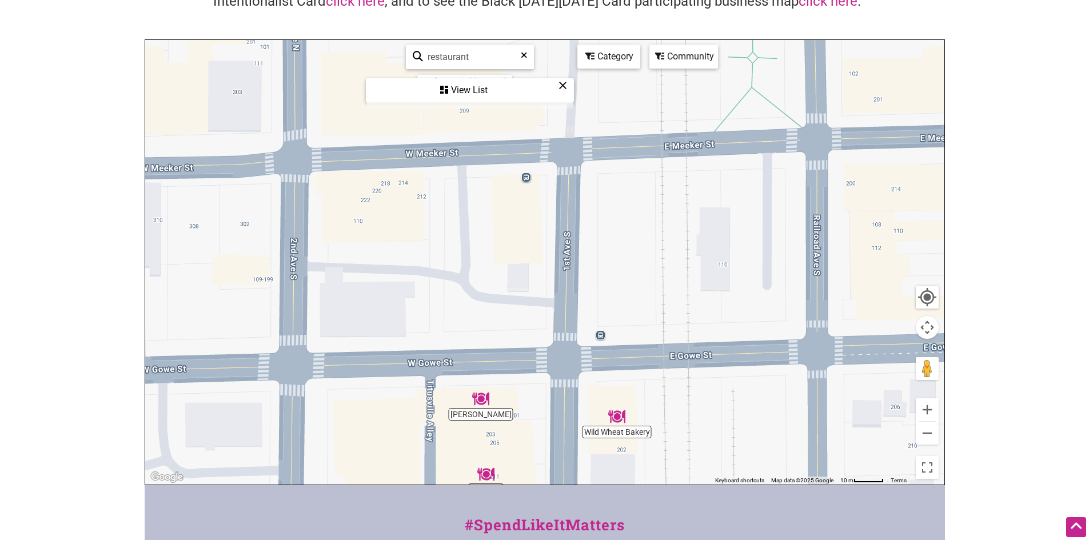
drag, startPoint x: 737, startPoint y: 217, endPoint x: 715, endPoint y: 347, distance: 131.7
click at [715, 348] on div "To navigate, press the arrow keys." at bounding box center [544, 262] width 799 height 445
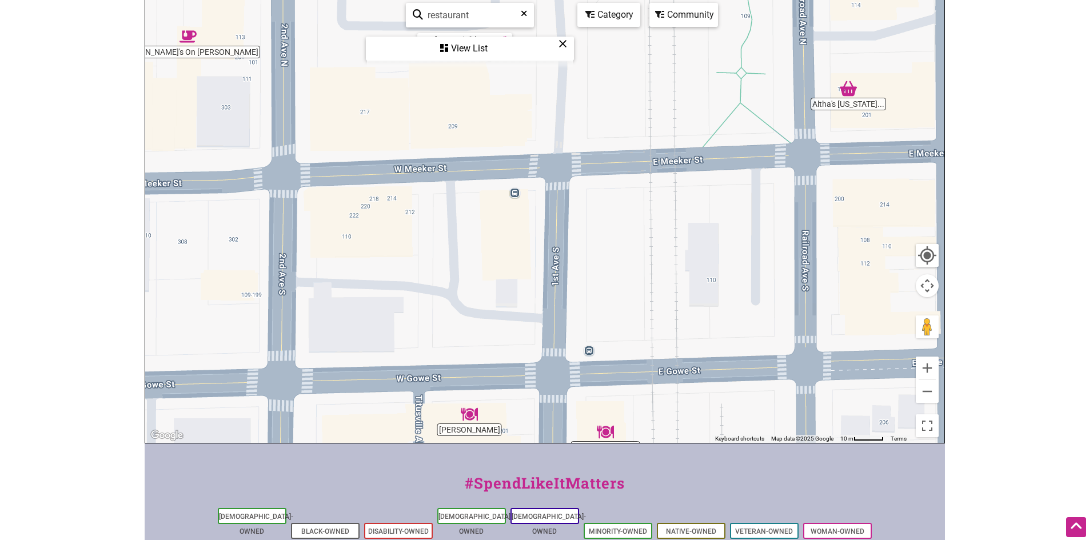
scroll to position [172, 0]
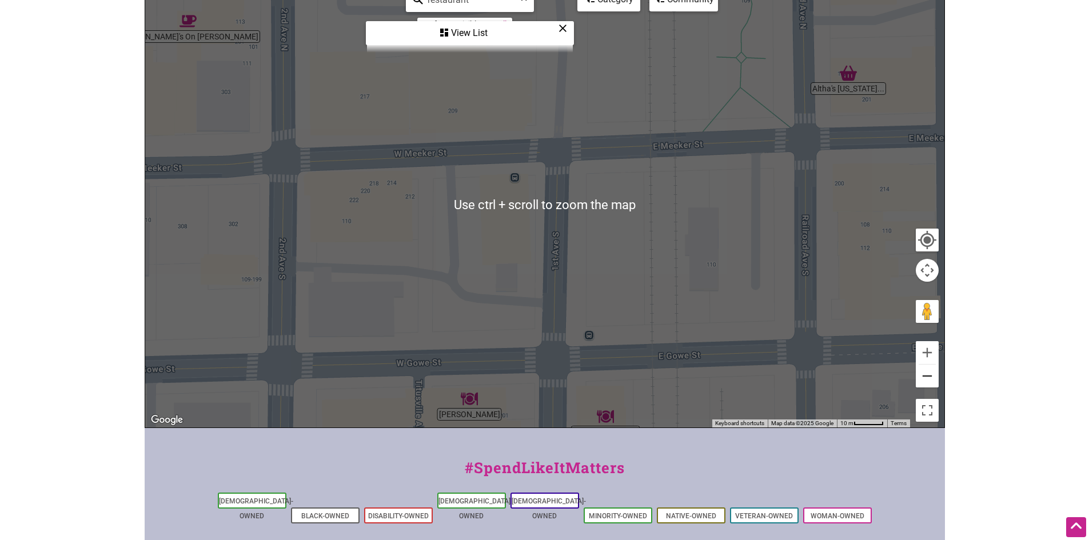
click at [929, 384] on button "Zoom out" at bounding box center [927, 376] width 23 height 23
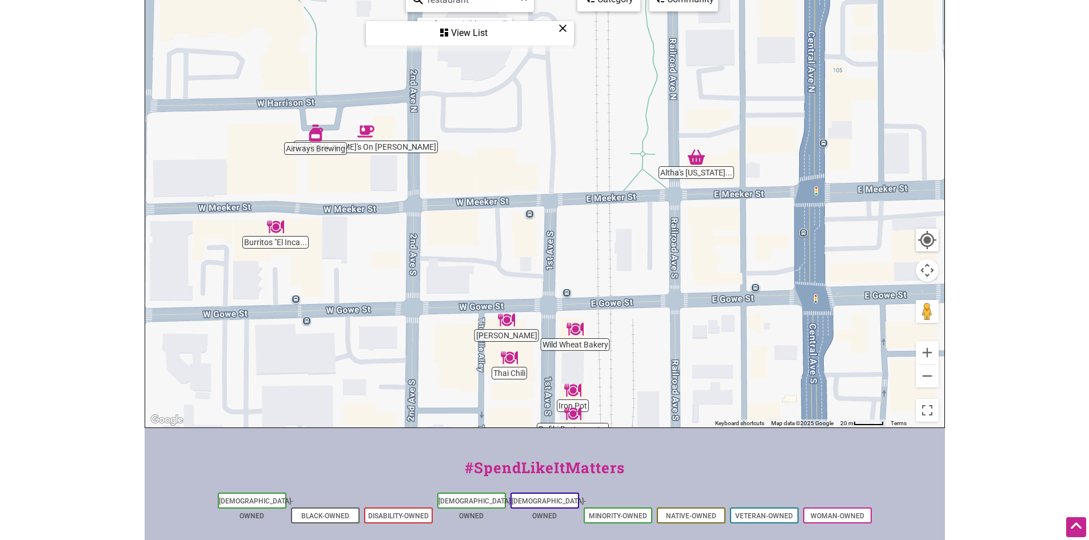
drag, startPoint x: 716, startPoint y: 191, endPoint x: 716, endPoint y: 347, distance: 156.1
click at [716, 348] on div "To navigate, press the arrow keys." at bounding box center [544, 205] width 799 height 445
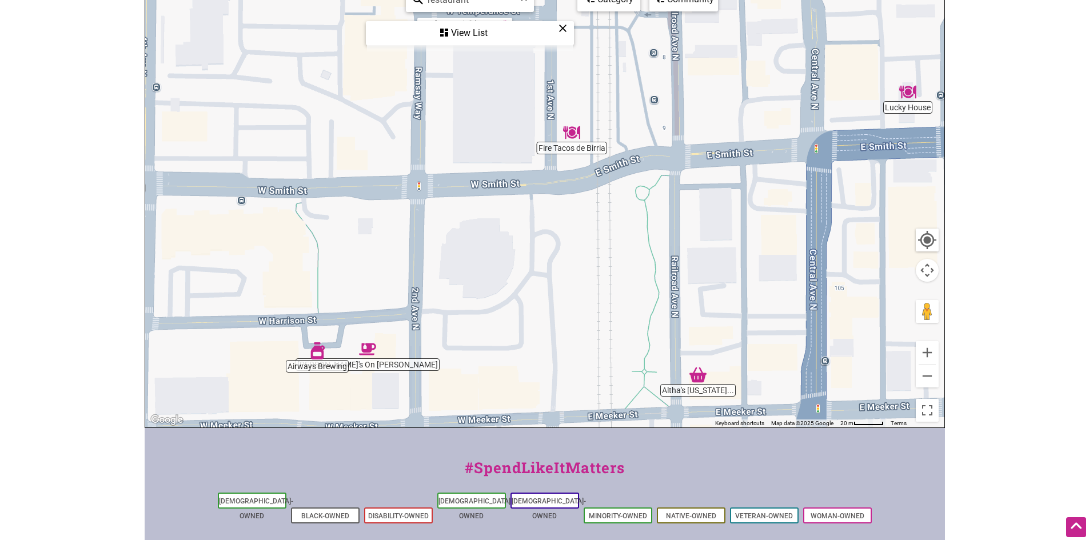
drag, startPoint x: 648, startPoint y: 183, endPoint x: 638, endPoint y: 311, distance: 128.4
click at [638, 311] on div "To navigate, press the arrow keys." at bounding box center [544, 205] width 799 height 445
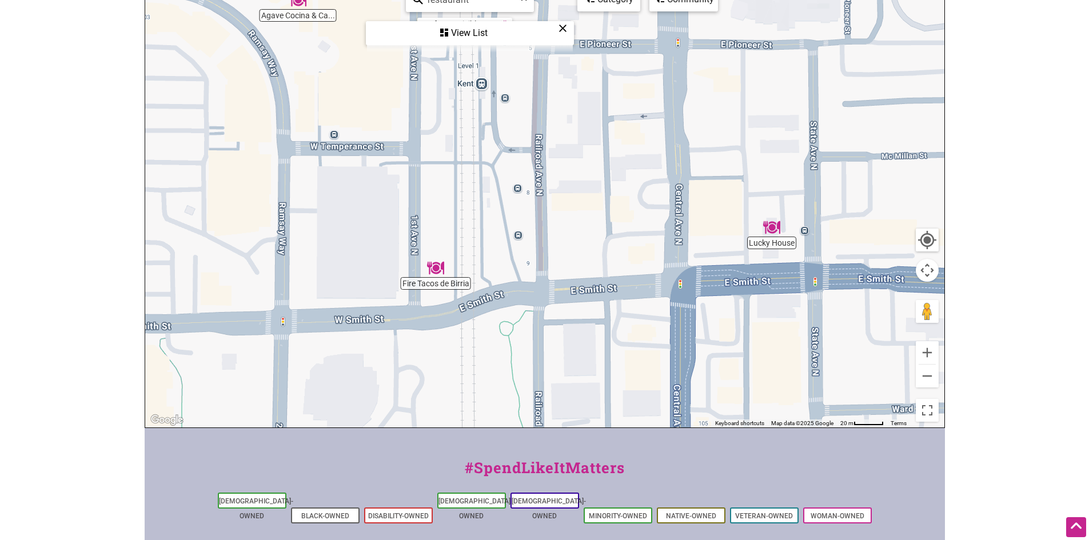
drag, startPoint x: 710, startPoint y: 276, endPoint x: 583, endPoint y: 293, distance: 128.1
click at [583, 293] on div "To navigate, press the arrow keys." at bounding box center [544, 205] width 799 height 445
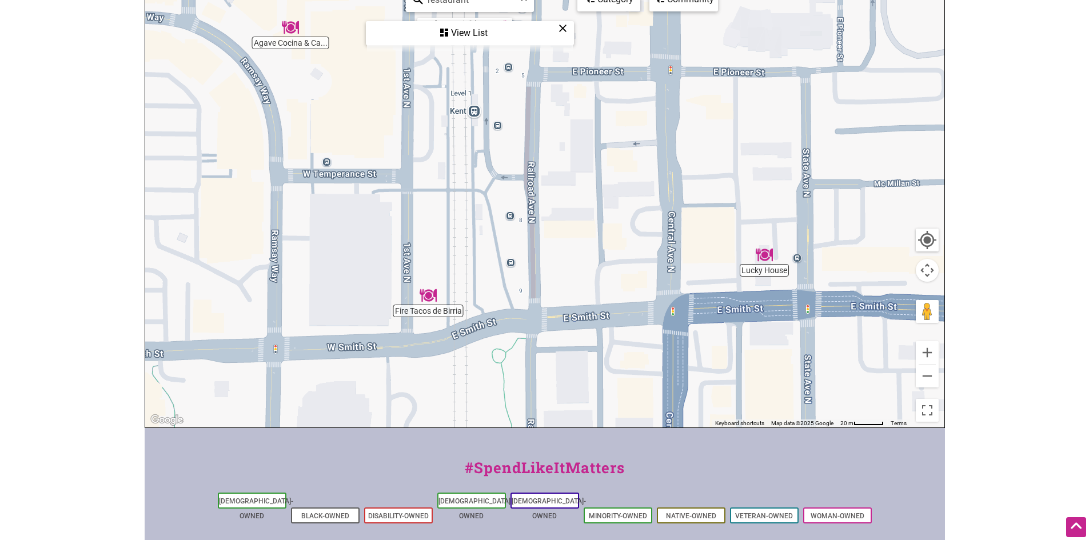
drag, startPoint x: 644, startPoint y: 228, endPoint x: 647, endPoint y: 324, distance: 95.5
click at [647, 324] on div "To navigate, press the arrow keys." at bounding box center [544, 205] width 799 height 445
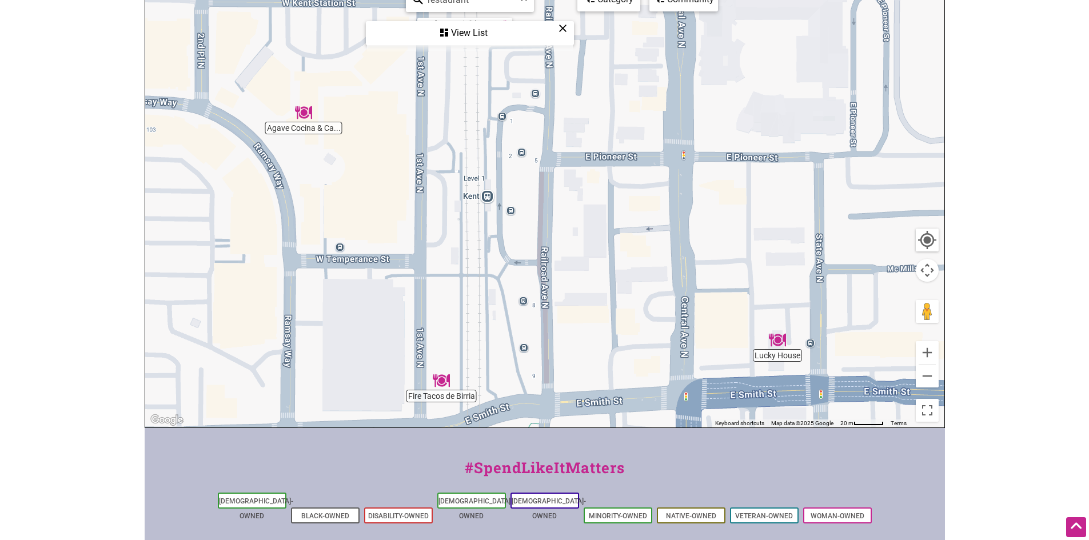
click at [301, 114] on img "Agave Cocina & Cantina" at bounding box center [303, 112] width 17 height 17
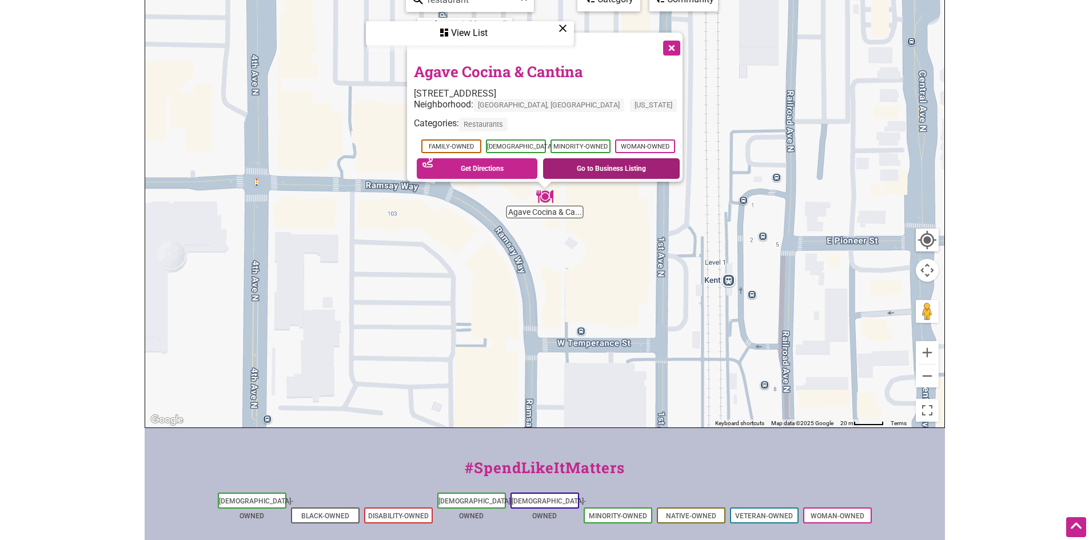
click at [617, 162] on link "Go to Business Listing" at bounding box center [611, 168] width 137 height 21
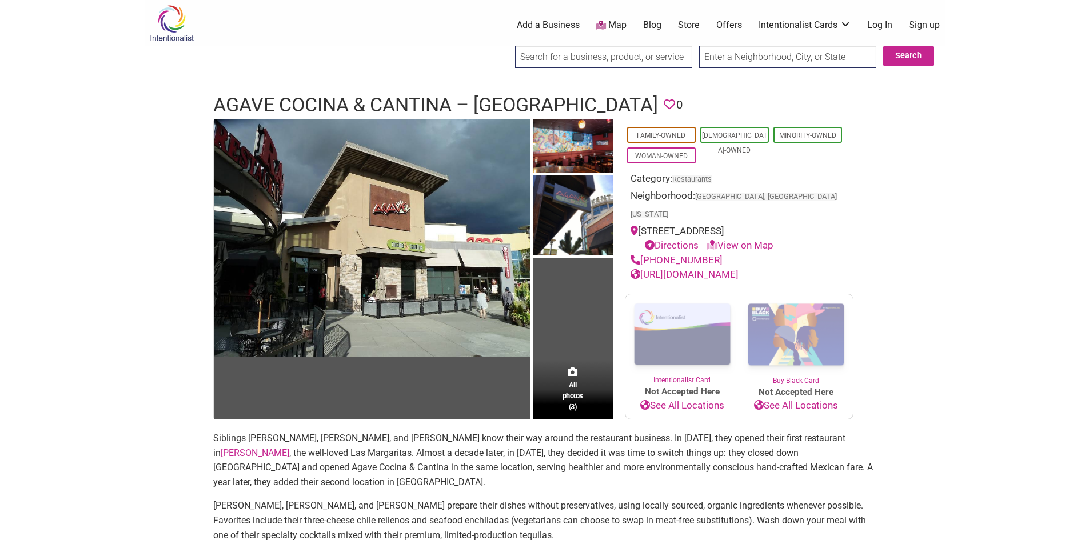
click at [721, 269] on link "https://agaverest.com/" at bounding box center [685, 274] width 108 height 11
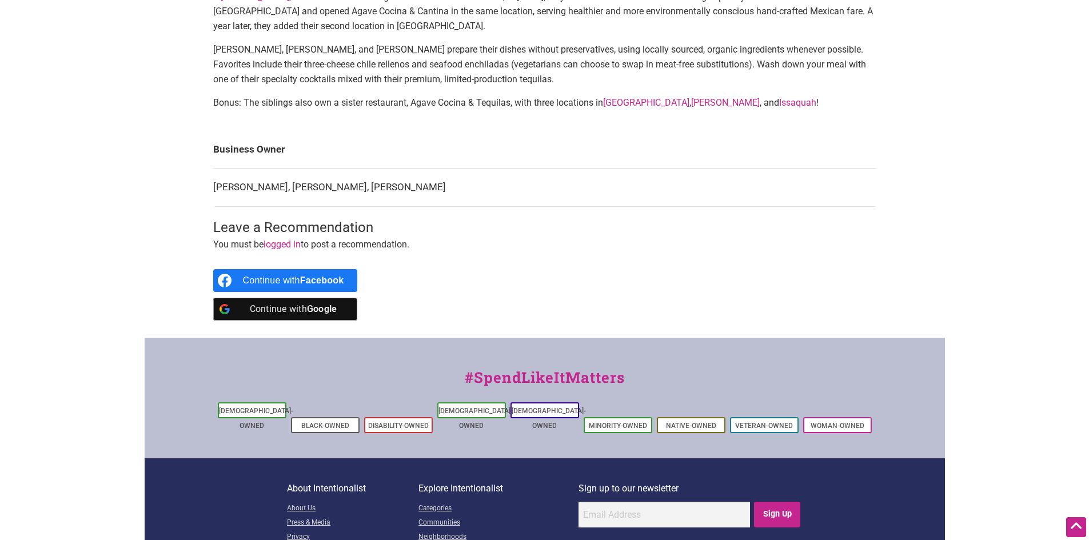
scroll to position [508, 0]
